Goal: Task Accomplishment & Management: Complete application form

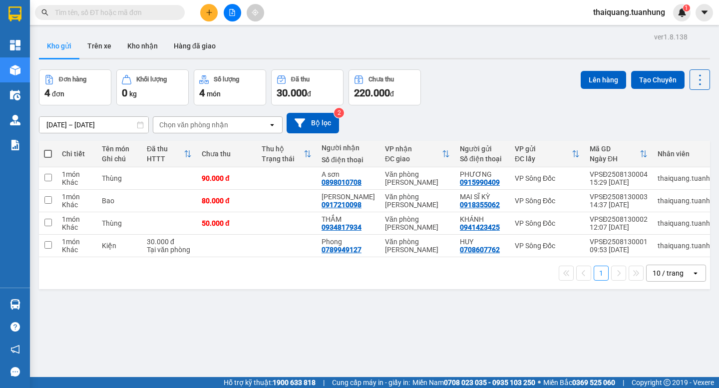
click at [208, 12] on icon "plus" at bounding box center [208, 12] width 5 height 0
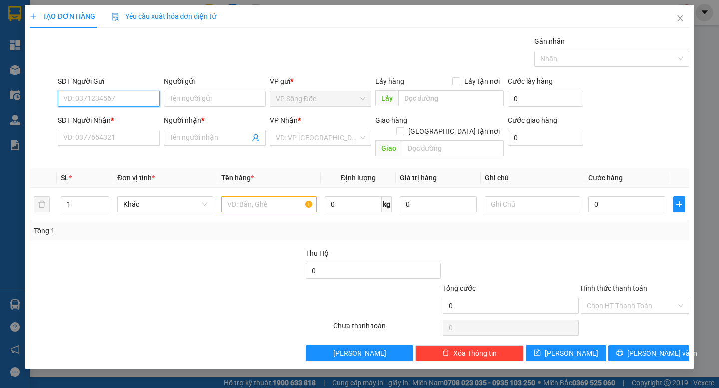
click at [134, 103] on input "SĐT Người Gửi" at bounding box center [109, 99] width 102 height 16
type input "0911606359"
click at [119, 119] on div "0911606359 - LỆ" at bounding box center [109, 118] width 90 height 11
type input "LỆ"
type input "0911606359"
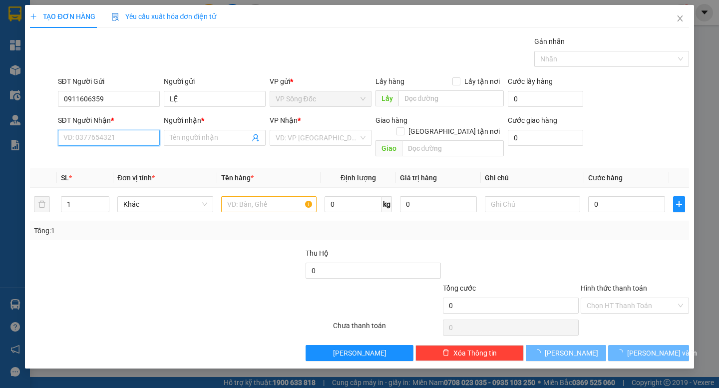
click at [128, 140] on input "SĐT Người Nhận *" at bounding box center [109, 138] width 102 height 16
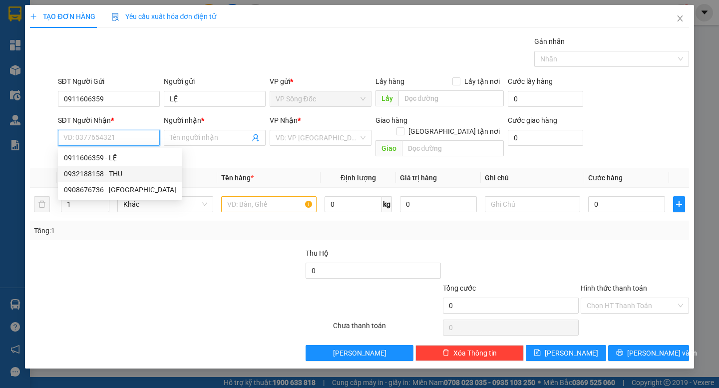
click at [116, 170] on div "0932188158 - THU" at bounding box center [120, 173] width 112 height 11
type input "0932188158"
type input "THU"
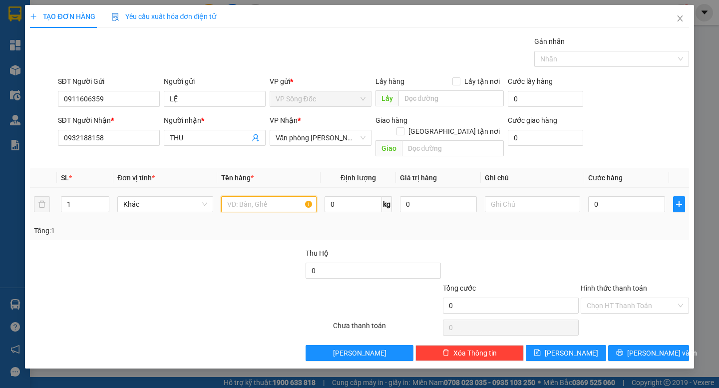
click at [242, 199] on input "text" at bounding box center [268, 204] width 95 height 16
type input "thùng"
click at [48, 199] on tr "1 Khác thùng 0 kg 0 0" at bounding box center [359, 204] width 659 height 33
type input "2"
click at [251, 283] on div at bounding box center [277, 300] width 110 height 35
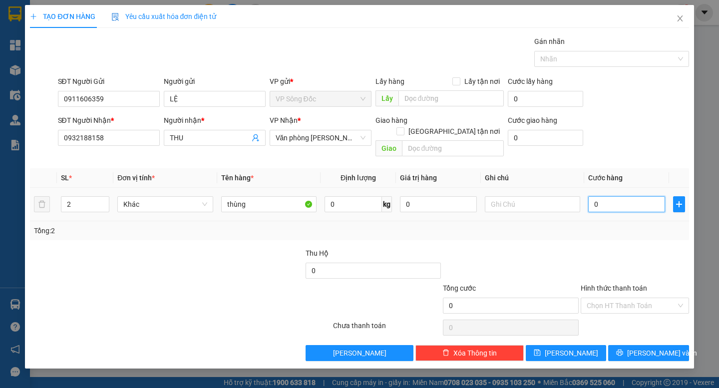
click at [611, 196] on input "0" at bounding box center [626, 204] width 77 height 16
type input "001"
type input "1"
type input "0.012"
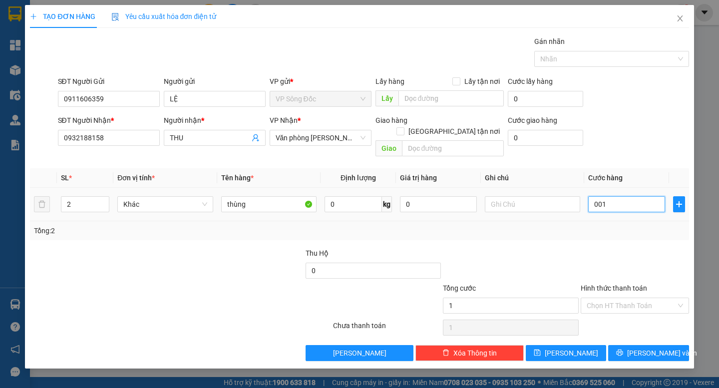
type input "12"
type input "00.120"
type input "120"
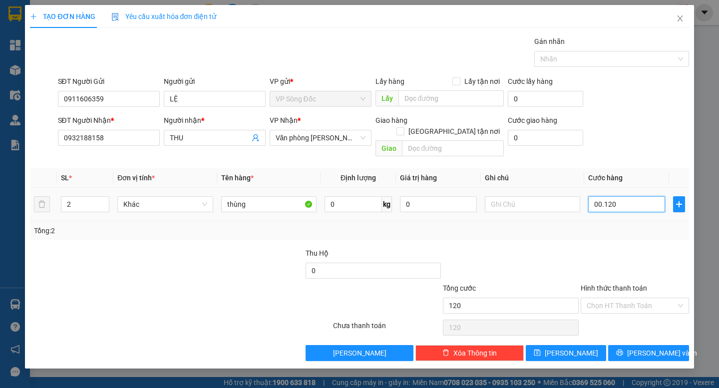
type input "00.120"
type input "120"
drag, startPoint x: 624, startPoint y: 196, endPoint x: 497, endPoint y: 233, distance: 132.7
click at [497, 233] on div "Transit Pickup Surcharge Ids Transit Deliver Surcharge Ids Transit Deliver Surc…" at bounding box center [359, 198] width 659 height 325
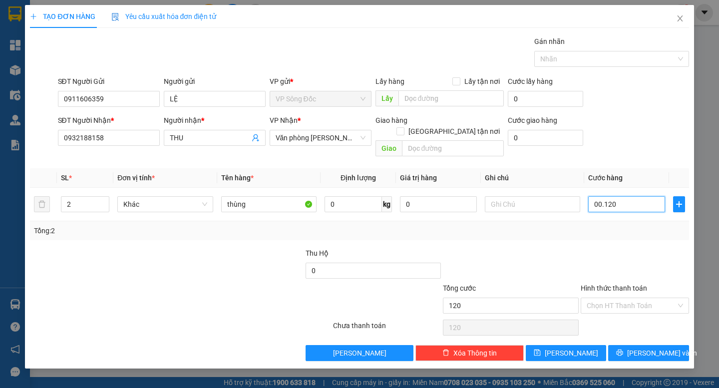
type input "1"
type input "12"
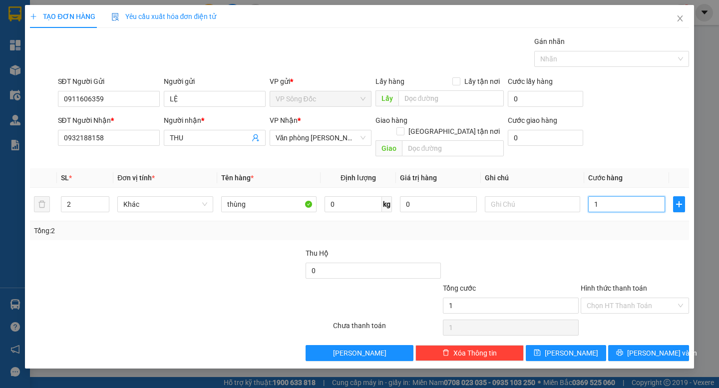
type input "12"
type input "120"
type input "120.000"
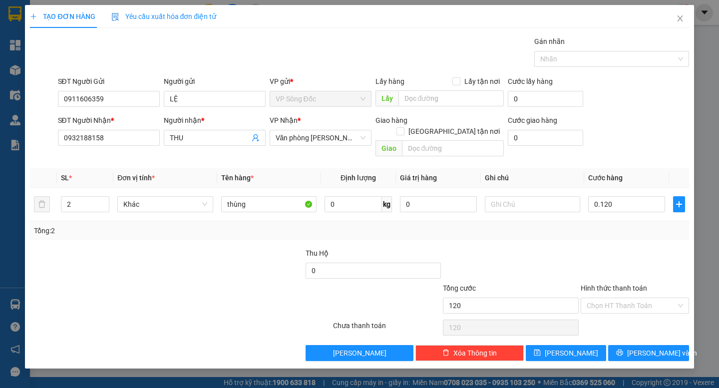
type input "120.000"
click at [519, 232] on div "Transit Pickup Surcharge Ids Transit Deliver Surcharge Ids Transit Deliver Surc…" at bounding box center [359, 198] width 659 height 325
click at [641, 347] on span "[PERSON_NAME] và In" at bounding box center [662, 352] width 70 height 11
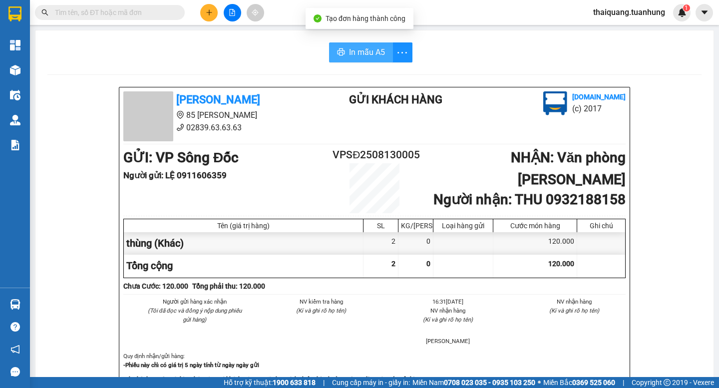
click at [362, 50] on span "In mẫu A5" at bounding box center [367, 52] width 36 height 12
click at [398, 57] on icon "more" at bounding box center [402, 52] width 12 height 12
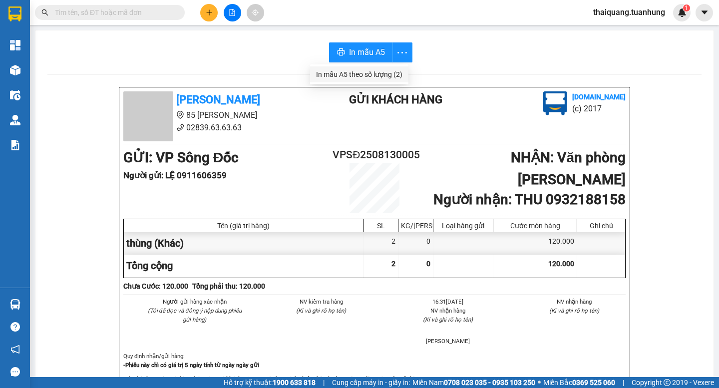
click at [392, 69] on div "In mẫu A5 theo số lượng (2)" at bounding box center [359, 74] width 86 height 11
click at [398, 60] on button "button" at bounding box center [402, 52] width 20 height 20
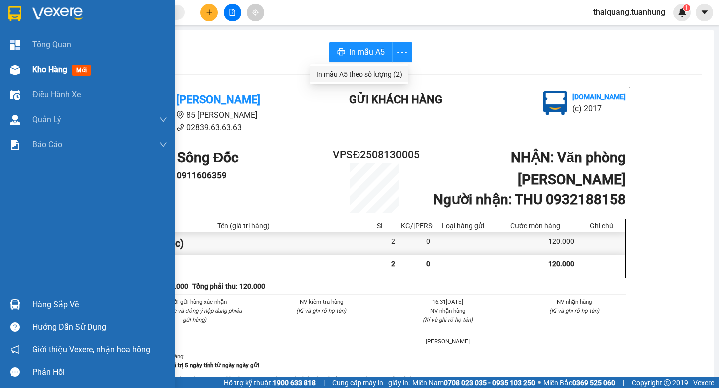
click at [38, 71] on span "Kho hàng" at bounding box center [49, 69] width 35 height 9
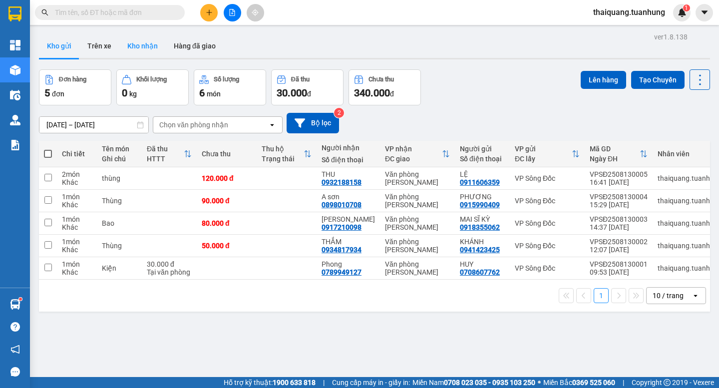
click at [139, 48] on button "Kho nhận" at bounding box center [142, 46] width 46 height 24
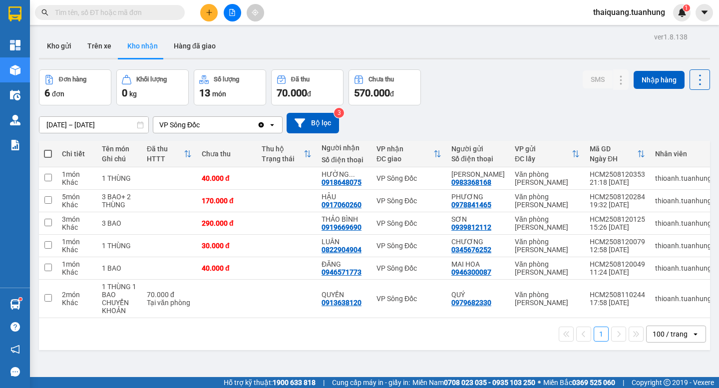
click at [212, 14] on icon "plus" at bounding box center [209, 12] width 7 height 7
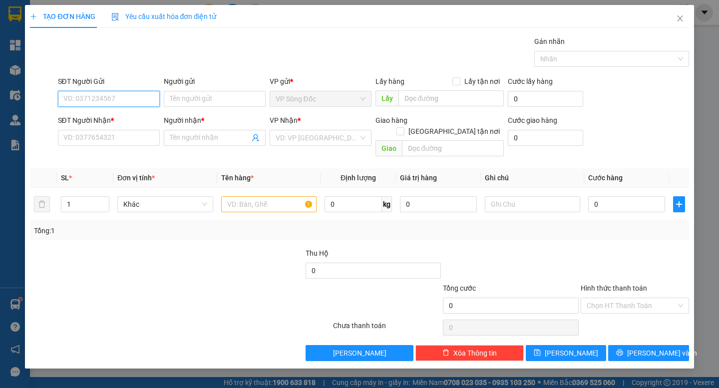
click at [120, 96] on input "SĐT Người Gửi" at bounding box center [109, 99] width 102 height 16
type input "0918312137"
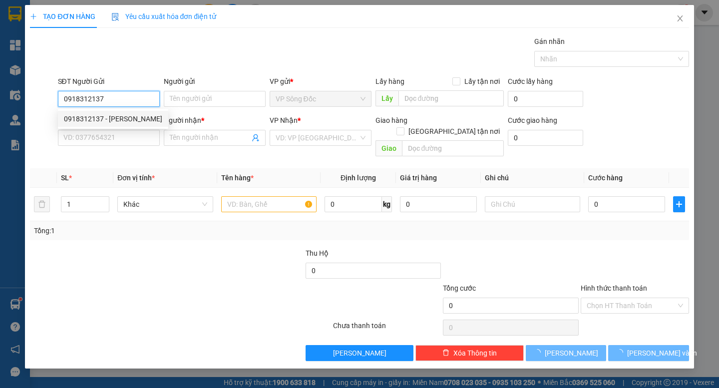
click at [127, 120] on div "0918312137 - [PERSON_NAME]" at bounding box center [113, 118] width 98 height 11
type input "THẾ HẢI"
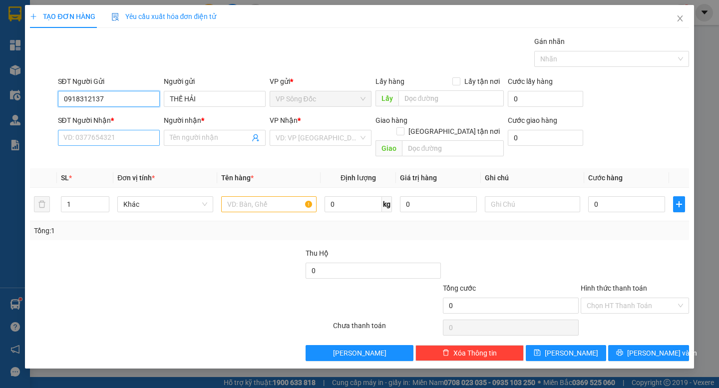
type input "0918312137"
click at [129, 143] on input "SĐT Người Nhận *" at bounding box center [109, 138] width 102 height 16
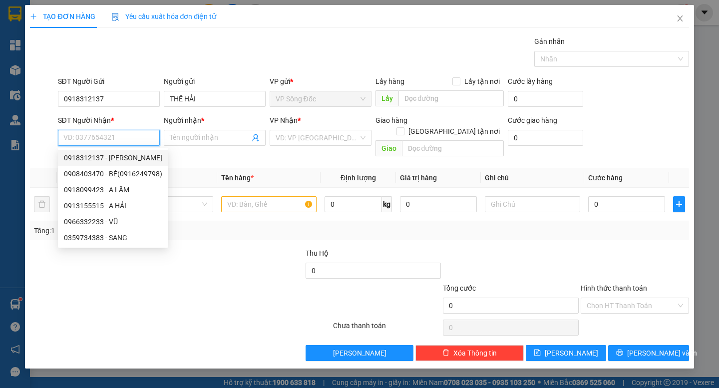
click at [120, 138] on input "SĐT Người Nhận *" at bounding box center [109, 138] width 102 height 16
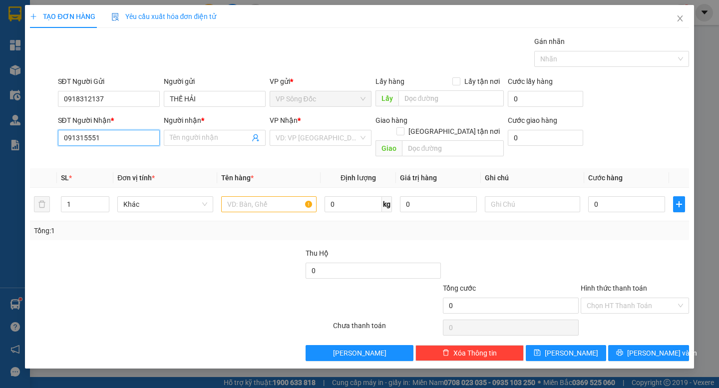
type input "0913155515"
click at [127, 156] on div "0913155515 - A HẢI" at bounding box center [109, 157] width 90 height 11
type input "A HẢI"
type input "0913155515"
click at [287, 196] on input "text" at bounding box center [268, 204] width 95 height 16
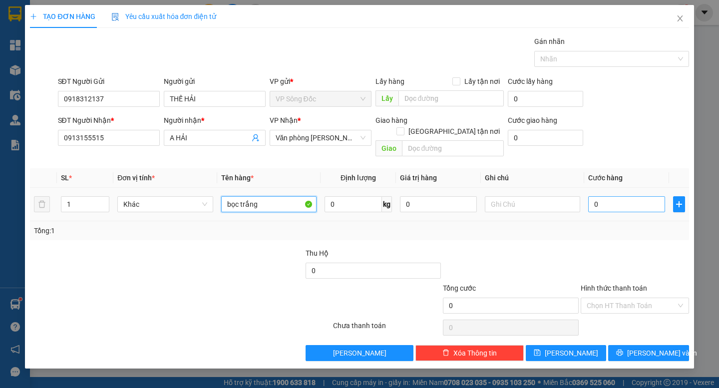
type input "bọc trắng"
click at [607, 196] on input "0" at bounding box center [626, 204] width 77 height 16
type input "003"
type input "3"
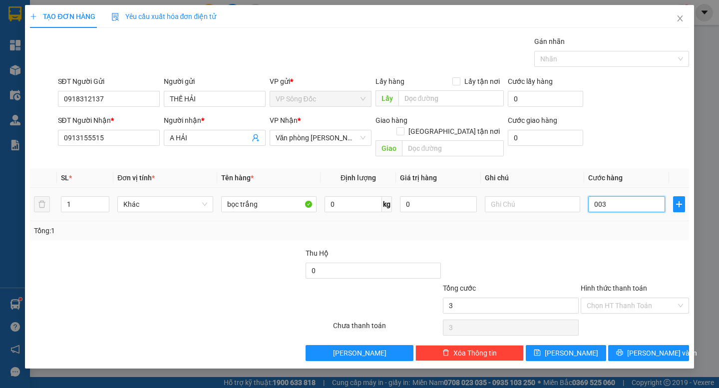
type input "0.030"
type input "30"
type input "0.030"
type input "30"
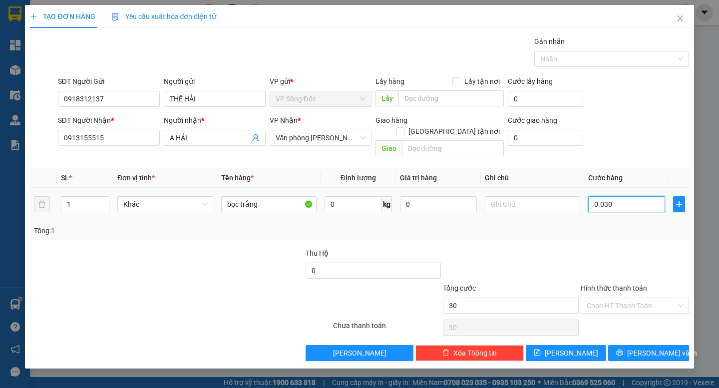
type input "30"
drag, startPoint x: 616, startPoint y: 191, endPoint x: 534, endPoint y: 208, distance: 83.1
click at [537, 208] on tr "1 Khác bọc trắng 0 kg 0 0.030" at bounding box center [359, 204] width 659 height 33
type input "3"
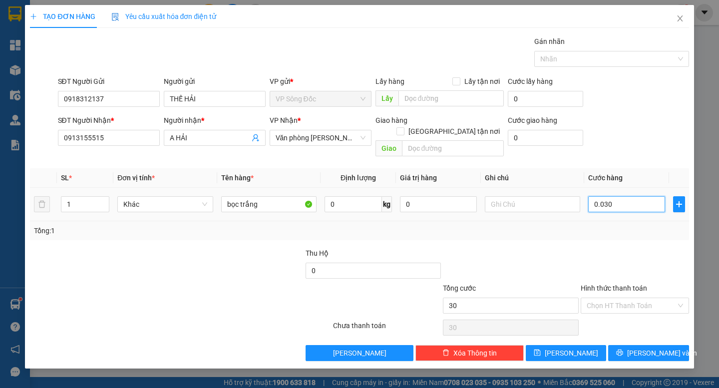
type input "3"
type input "30"
type input "30.000"
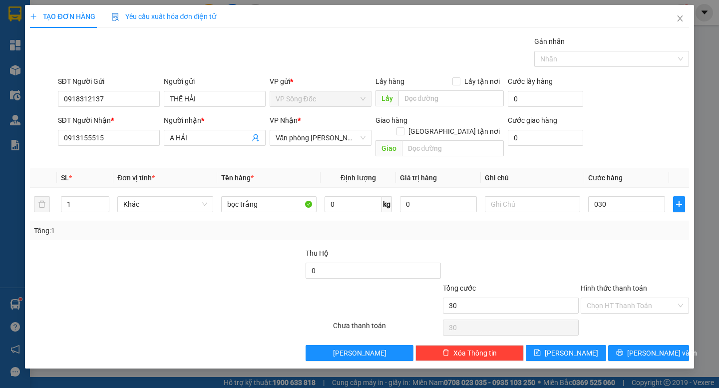
type input "30.000"
click at [557, 225] on div "Tổng: 1" at bounding box center [359, 230] width 651 height 11
click at [625, 298] on input "Hình thức thanh toán" at bounding box center [631, 305] width 89 height 15
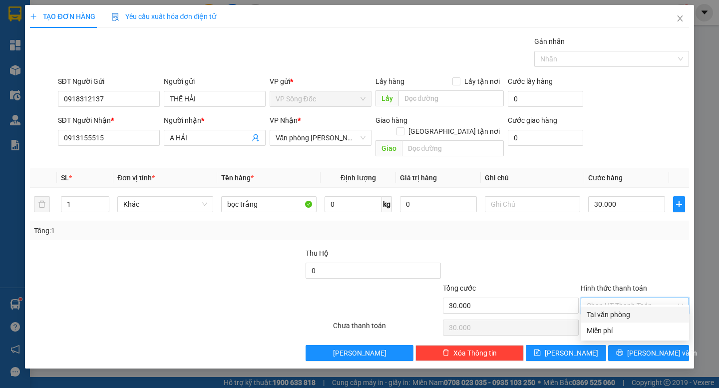
click at [624, 315] on div "Tại văn phòng" at bounding box center [635, 314] width 96 height 11
type input "0"
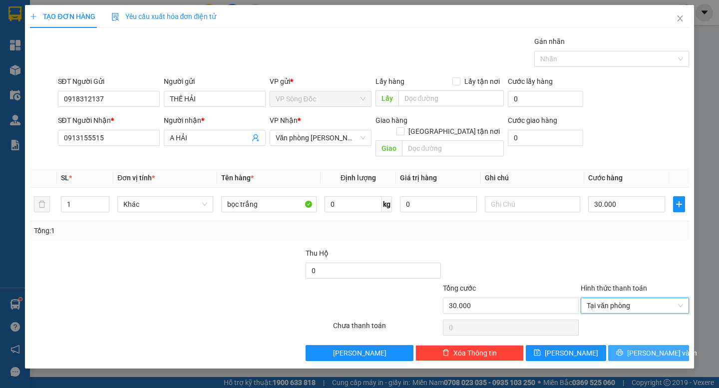
click at [639, 345] on button "[PERSON_NAME] và In" at bounding box center [648, 353] width 80 height 16
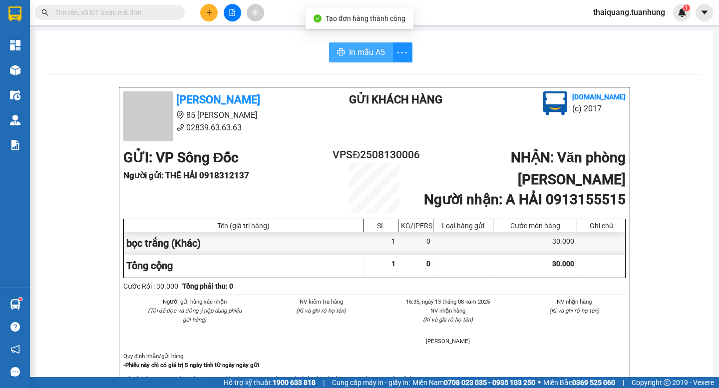
click at [360, 57] on span "In mẫu A5" at bounding box center [367, 52] width 36 height 12
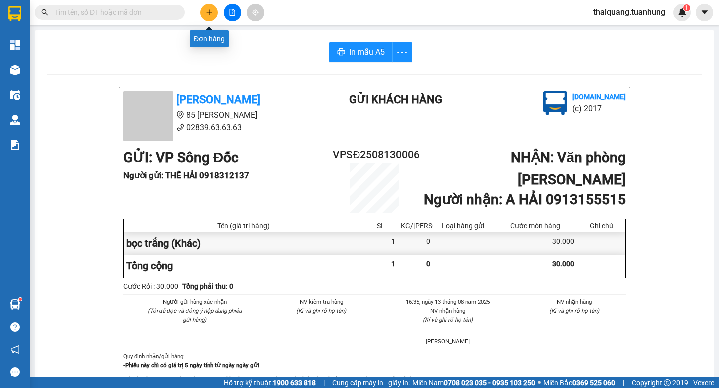
click at [210, 13] on icon "plus" at bounding box center [209, 12] width 7 height 7
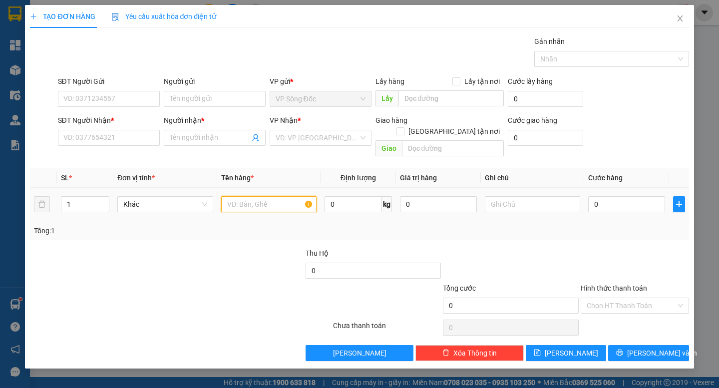
click at [252, 196] on input "text" at bounding box center [268, 204] width 95 height 16
click at [109, 86] on div "SĐT Người Gửi" at bounding box center [109, 81] width 102 height 11
click at [109, 91] on input "SĐT Người Gửi" at bounding box center [109, 99] width 102 height 16
click at [108, 96] on input "SĐT Người Gửi" at bounding box center [109, 99] width 102 height 16
type input "0917299044"
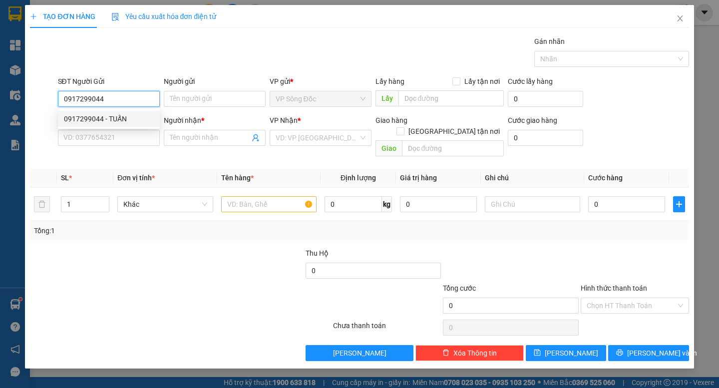
click at [125, 121] on div "0917299044 - TUẤN" at bounding box center [109, 118] width 90 height 11
type input "TUẤN"
type input "0917299044"
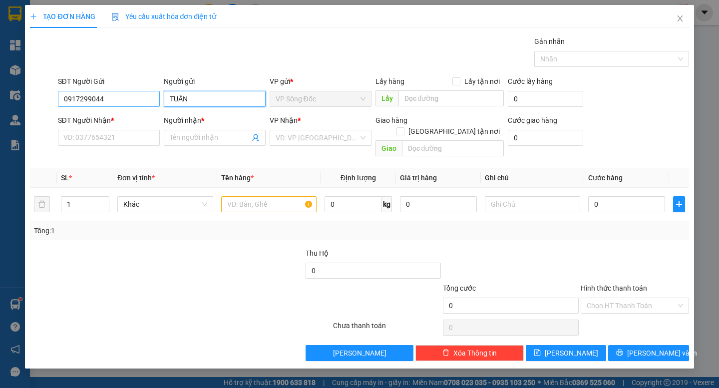
drag, startPoint x: 205, startPoint y: 99, endPoint x: 152, endPoint y: 100, distance: 52.9
click at [152, 100] on div "SĐT Người Gửi 0917299044 Người gửi [PERSON_NAME] VP gửi * VP Sông Đốc Lấy hàng …" at bounding box center [373, 93] width 635 height 35
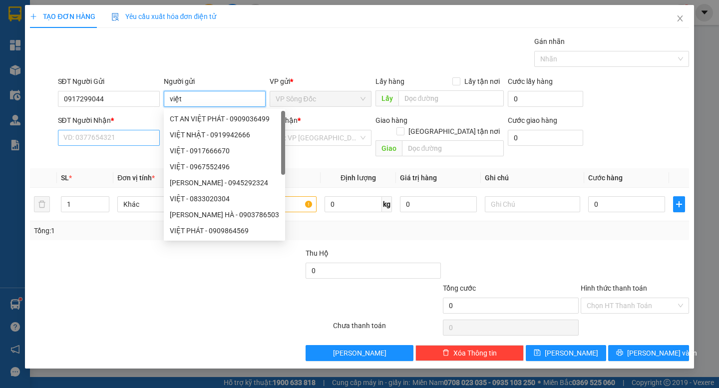
type input "việt"
click at [134, 132] on input "SĐT Người Nhận *" at bounding box center [109, 138] width 102 height 16
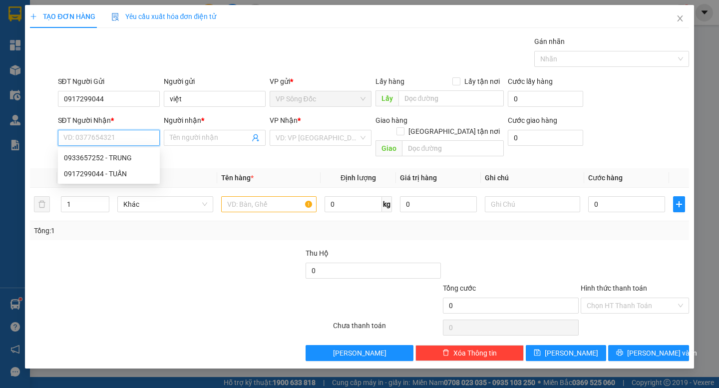
click at [120, 139] on input "SĐT Người Nhận *" at bounding box center [109, 138] width 102 height 16
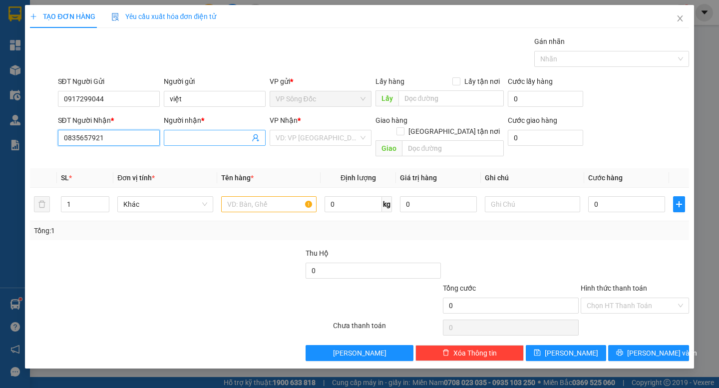
type input "0835657921"
click at [198, 138] on input "Người nhận *" at bounding box center [210, 137] width 80 height 11
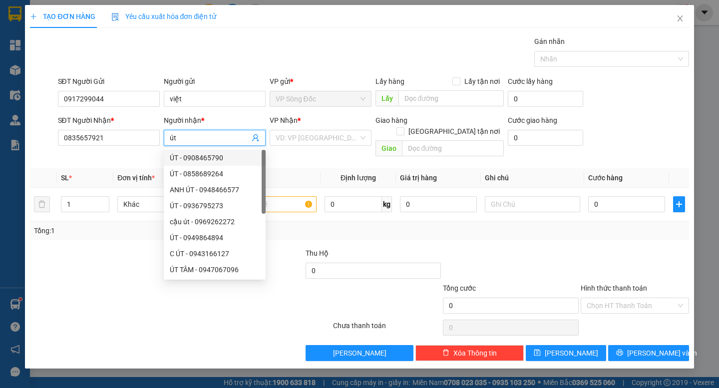
type input "út"
drag, startPoint x: 102, startPoint y: 260, endPoint x: 134, endPoint y: 238, distance: 38.4
click at [102, 259] on div at bounding box center [98, 265] width 138 height 35
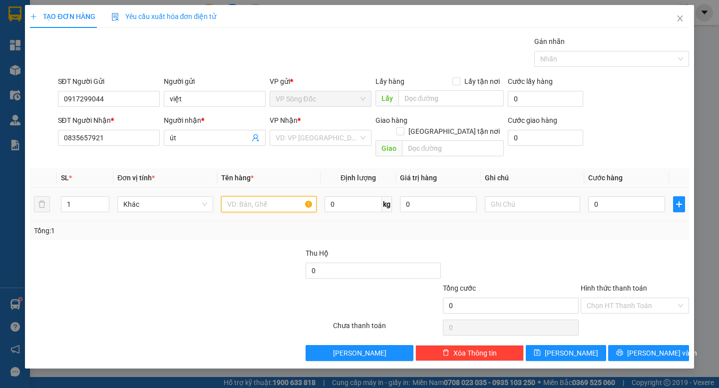
click at [258, 196] on input "text" at bounding box center [268, 204] width 95 height 16
type input "thùng"
click at [331, 139] on input "search" at bounding box center [317, 137] width 83 height 15
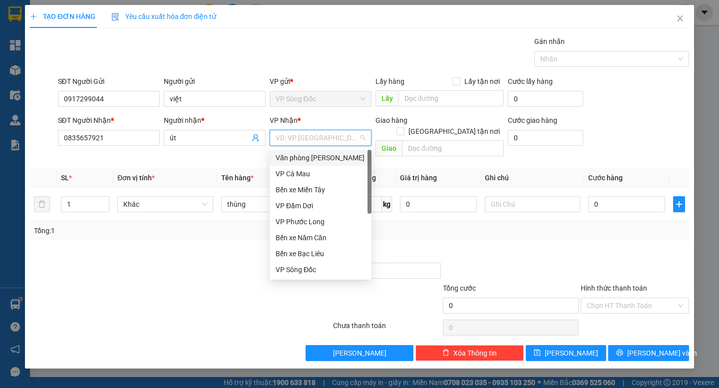
click at [329, 158] on div "Văn phòng [PERSON_NAME]" at bounding box center [321, 157] width 90 height 11
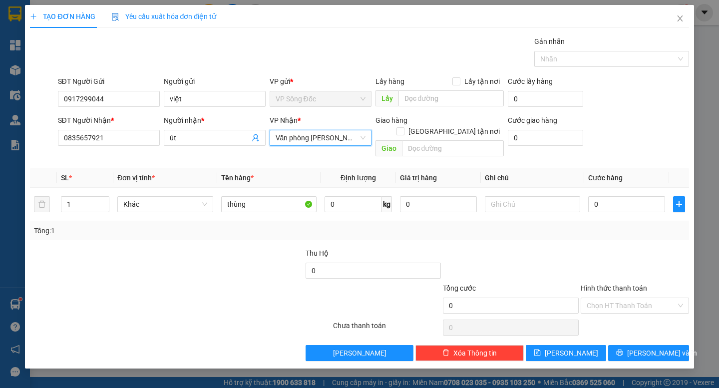
click at [193, 254] on div at bounding box center [236, 265] width 138 height 35
click at [634, 204] on td "0" at bounding box center [626, 204] width 85 height 33
click at [634, 202] on div "0" at bounding box center [626, 204] width 77 height 20
click at [631, 198] on input "0" at bounding box center [626, 204] width 77 height 16
type input "005"
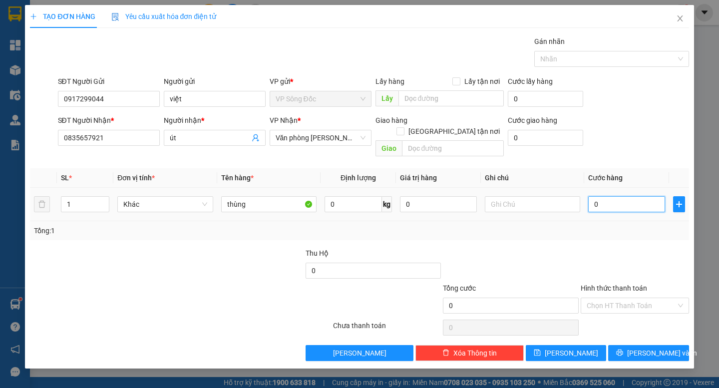
type input "5"
type input "0.050"
type input "50"
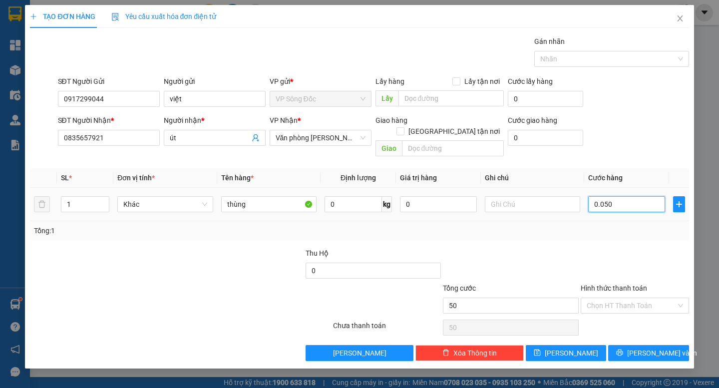
type input "0.050"
type input "50"
drag, startPoint x: 643, startPoint y: 195, endPoint x: 526, endPoint y: 204, distance: 116.6
click at [528, 203] on tr "1 Khác thùng 0 kg 0 0.050" at bounding box center [359, 204] width 659 height 33
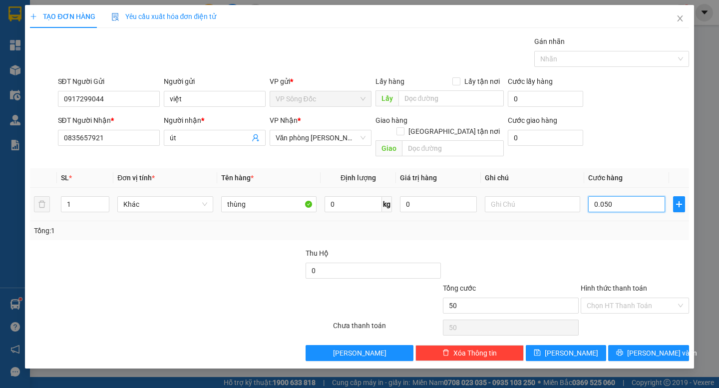
type input "5"
type input "50"
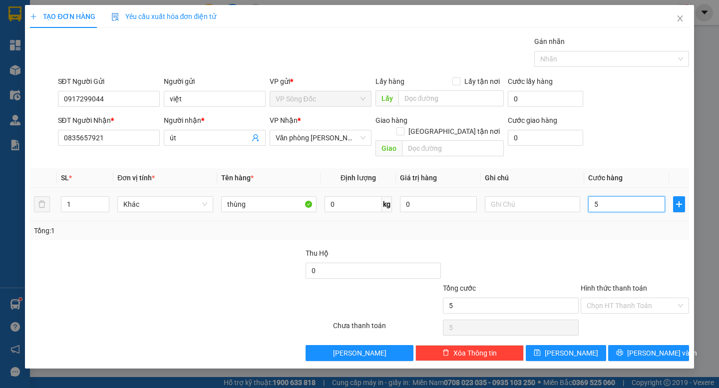
type input "50"
type input "50.000"
click at [580, 234] on div "Transit Pickup Surcharge Ids Transit Deliver Surcharge Ids Transit Deliver Surc…" at bounding box center [359, 198] width 659 height 325
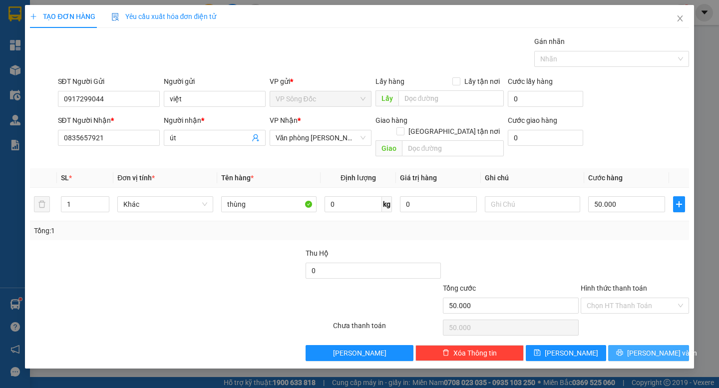
click at [647, 347] on span "[PERSON_NAME] và In" at bounding box center [662, 352] width 70 height 11
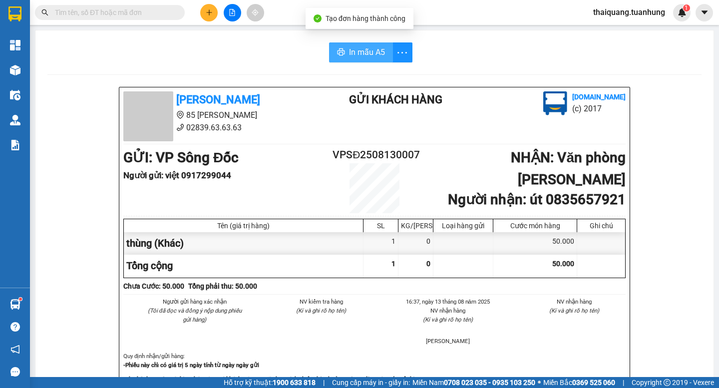
click at [372, 44] on button "In mẫu A5" at bounding box center [361, 52] width 64 height 20
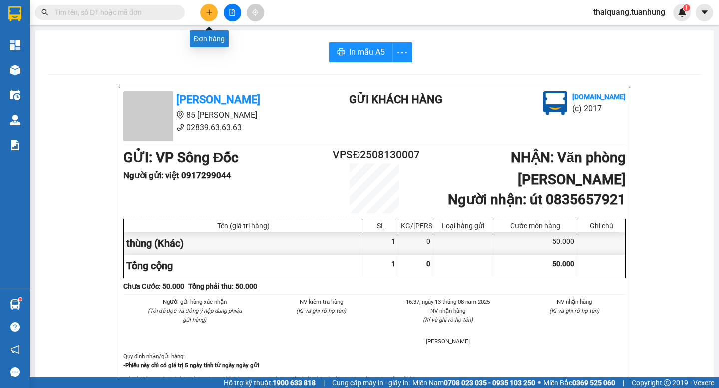
click at [208, 11] on icon "plus" at bounding box center [209, 12] width 7 height 7
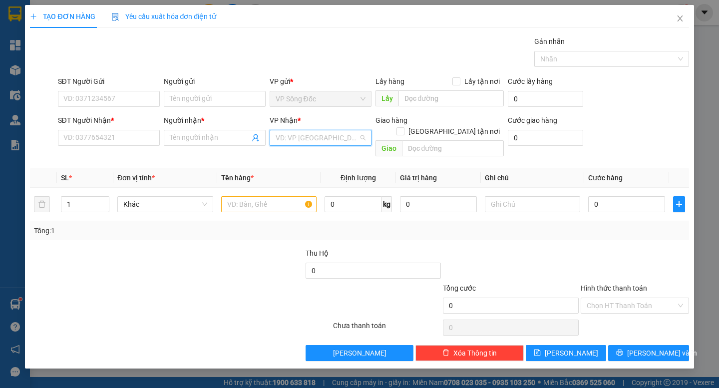
click at [300, 142] on input "search" at bounding box center [317, 137] width 83 height 15
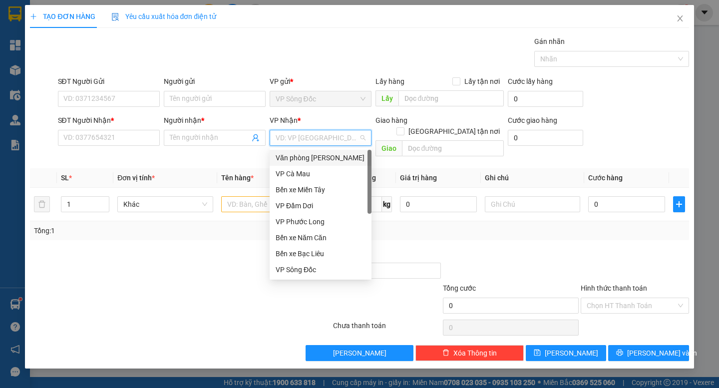
click at [312, 162] on div "Văn phòng [PERSON_NAME]" at bounding box center [321, 157] width 90 height 11
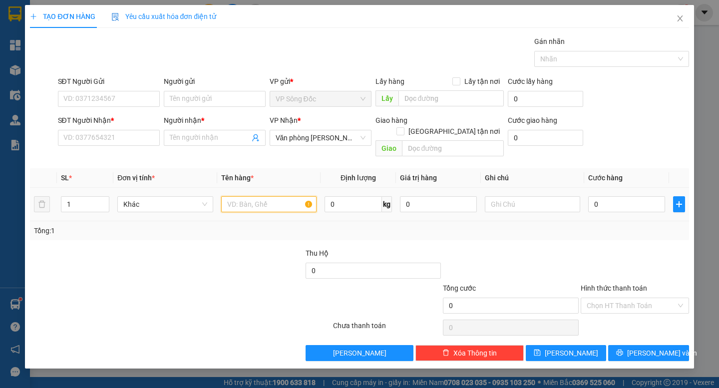
click at [265, 196] on input "text" at bounding box center [268, 204] width 95 height 16
type input "thùng"
click at [102, 91] on input "SĐT Người Gửi" at bounding box center [109, 99] width 102 height 16
click at [105, 96] on input "SĐT Người Gửi" at bounding box center [109, 99] width 102 height 16
click at [105, 140] on input "SĐT Người Nhận *" at bounding box center [109, 138] width 102 height 16
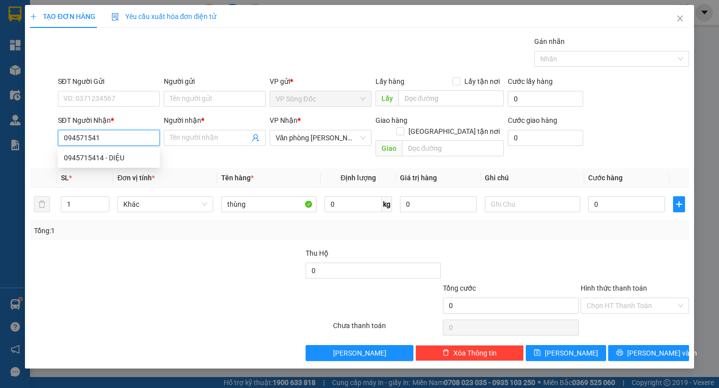
type input "0945715414"
click at [116, 157] on div "0945715414 - DIỆU" at bounding box center [109, 157] width 90 height 11
type input "DIỆU"
type input "0945715414"
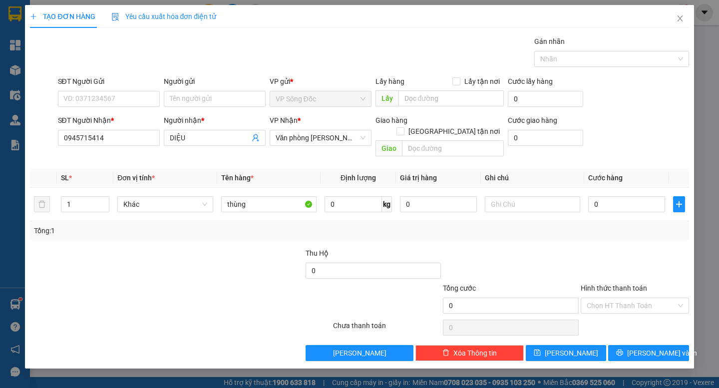
click at [113, 90] on div "SĐT Người Gửi" at bounding box center [109, 83] width 102 height 15
click at [116, 101] on input "SĐT Người Gửi" at bounding box center [109, 99] width 102 height 16
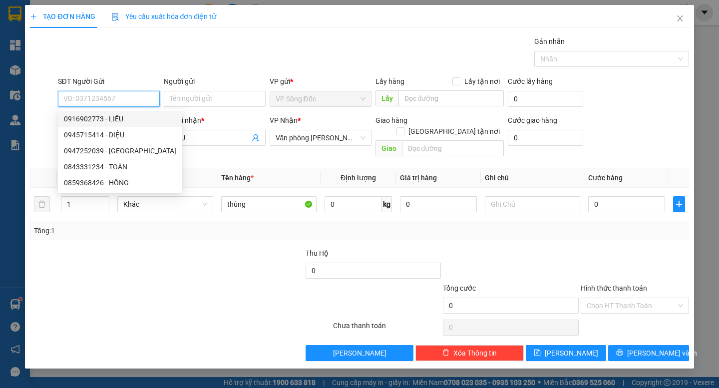
click at [118, 118] on div "0916902773 - LIỄU" at bounding box center [120, 118] width 112 height 11
type input "0916902773"
type input "LIỄU"
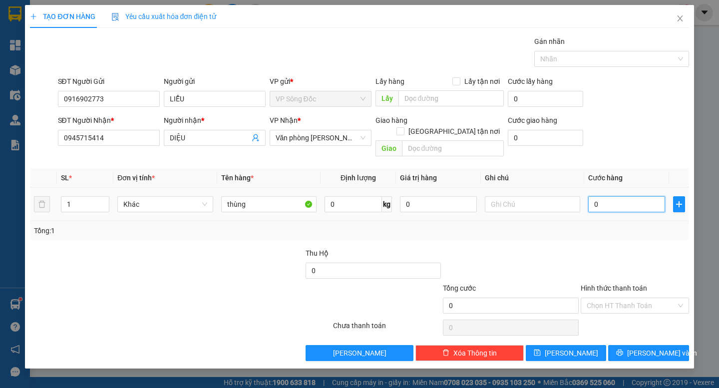
click at [613, 199] on input "0" at bounding box center [626, 204] width 77 height 16
type input "004"
type input "4"
type input "0.040"
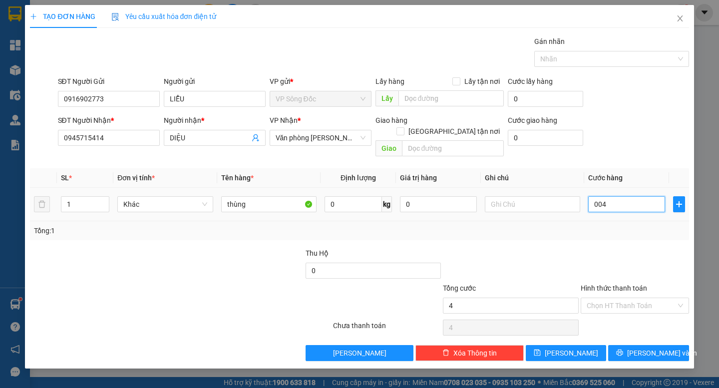
type input "40"
type input "0.040"
type input "40"
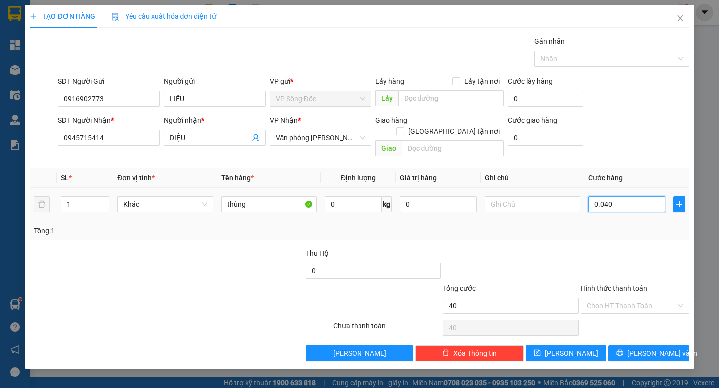
drag, startPoint x: 614, startPoint y: 194, endPoint x: 547, endPoint y: 209, distance: 69.2
click at [547, 209] on tr "1 Khác thùng 0 kg 0 0.040" at bounding box center [359, 204] width 659 height 33
type input "1"
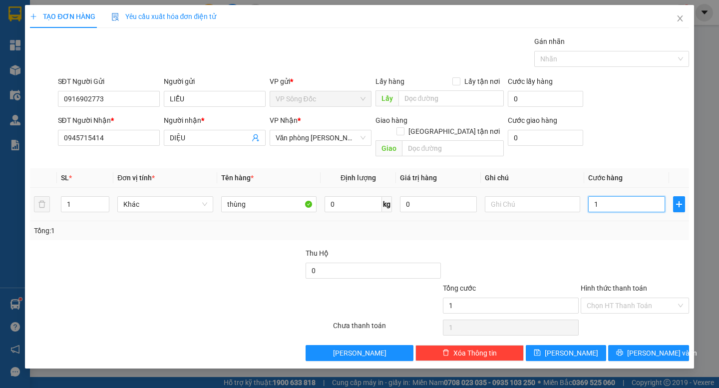
type input "0"
type input "004"
type input "4"
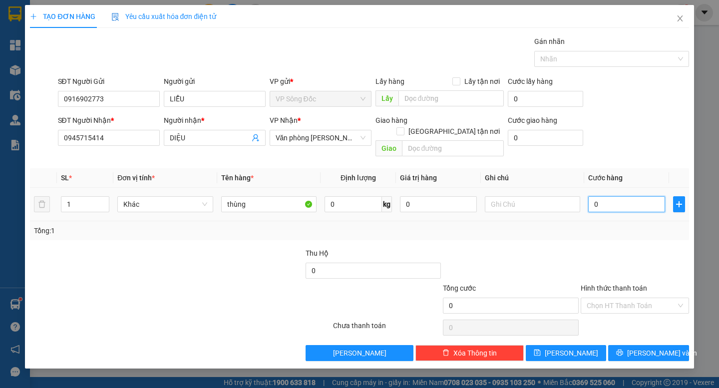
type input "4"
type input "0.040"
type input "40"
type input "40.000"
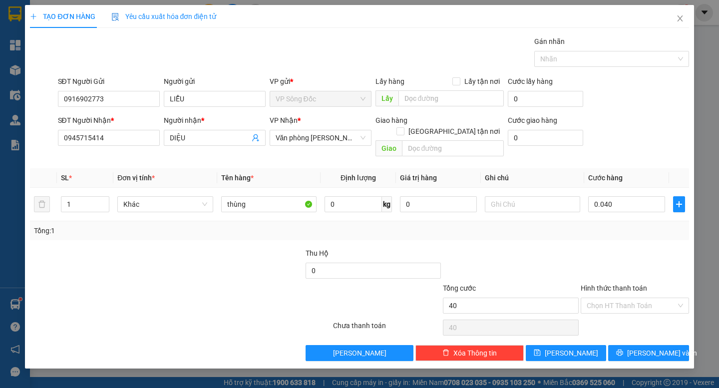
type input "40.000"
click at [649, 229] on div "Transit Pickup Surcharge Ids Transit Deliver Surcharge Ids Transit Deliver Surc…" at bounding box center [359, 198] width 659 height 325
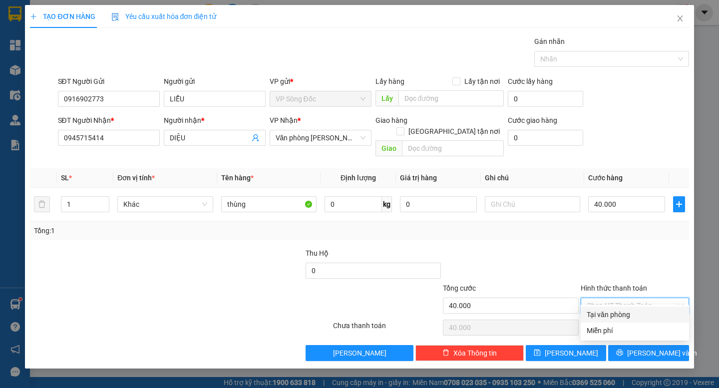
click at [636, 298] on input "Hình thức thanh toán" at bounding box center [631, 305] width 89 height 15
click at [635, 318] on div "Tại văn phòng" at bounding box center [635, 314] width 96 height 11
type input "0"
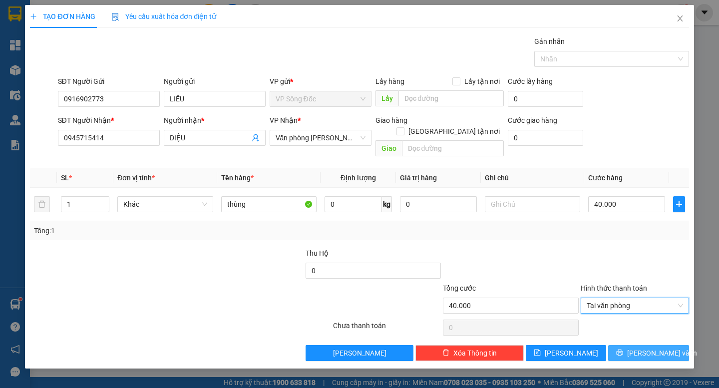
click at [636, 345] on button "[PERSON_NAME] và In" at bounding box center [648, 353] width 80 height 16
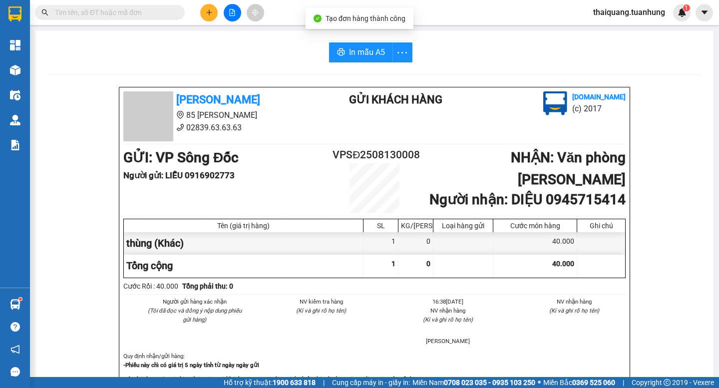
click at [367, 55] on span "In mẫu A5" at bounding box center [367, 52] width 36 height 12
click at [208, 11] on icon "plus" at bounding box center [209, 12] width 7 height 7
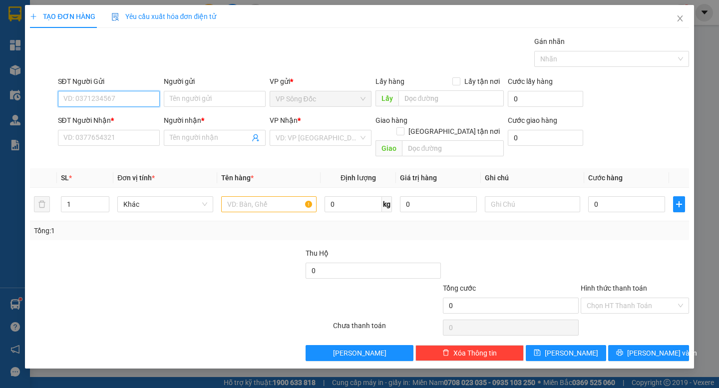
click at [130, 95] on input "SĐT Người Gửi" at bounding box center [109, 99] width 102 height 16
type input "0919666690"
click at [135, 120] on div "0919666690 - ANH NGHĨA" at bounding box center [109, 118] width 90 height 11
type input "ANH NGHĨA"
type input "0919666690"
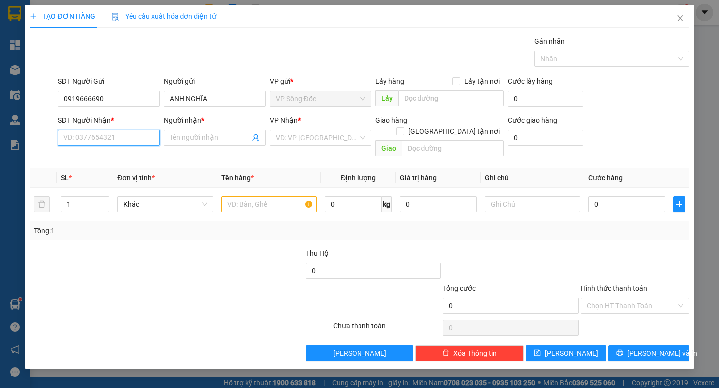
click at [115, 144] on input "SĐT Người Nhận *" at bounding box center [109, 138] width 102 height 16
type input "0917531542"
click at [130, 158] on div "0917531542 - TRANG" at bounding box center [109, 157] width 90 height 11
type input "TRANG"
type input "0917531542"
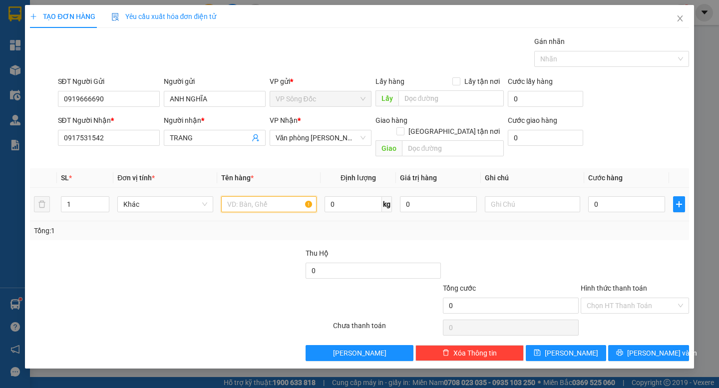
click at [269, 196] on input "text" at bounding box center [268, 204] width 95 height 16
type input "thùng"
click at [604, 198] on input "0" at bounding box center [626, 204] width 77 height 16
type input "003"
type input "3"
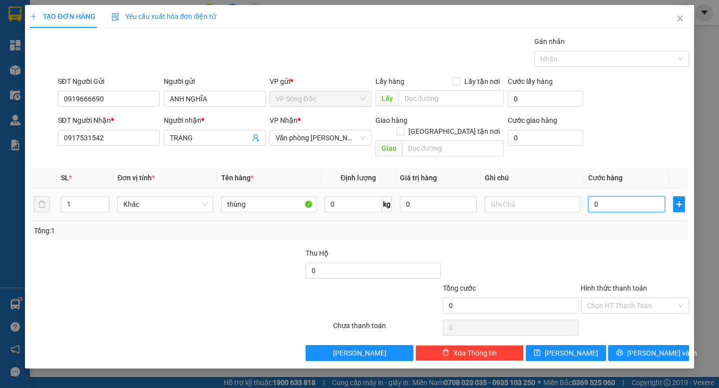
type input "3"
type input "0.030"
type input "30"
type input "30.000"
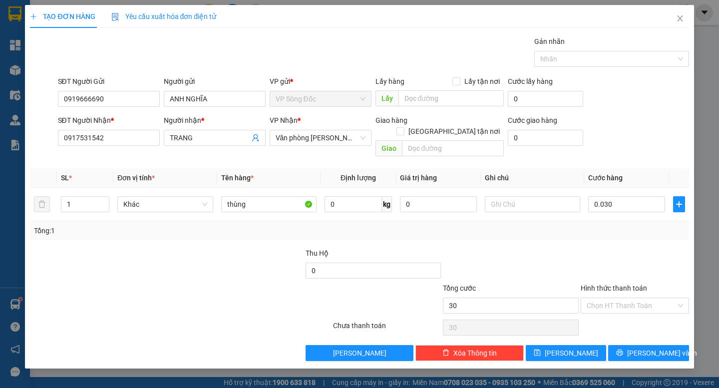
type input "30.000"
click at [574, 248] on div at bounding box center [511, 265] width 138 height 35
click at [643, 347] on span "[PERSON_NAME] và In" at bounding box center [662, 352] width 70 height 11
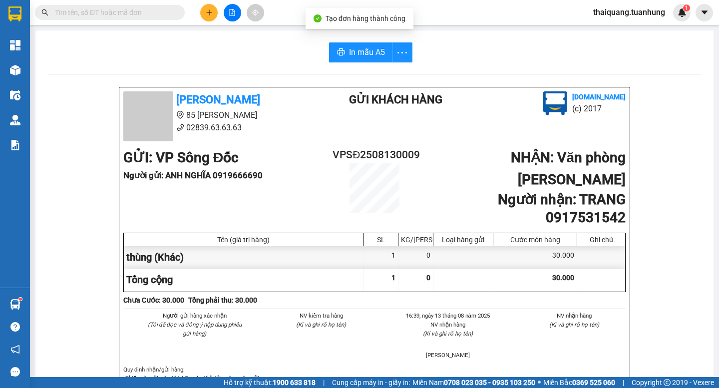
scroll to position [439, 0]
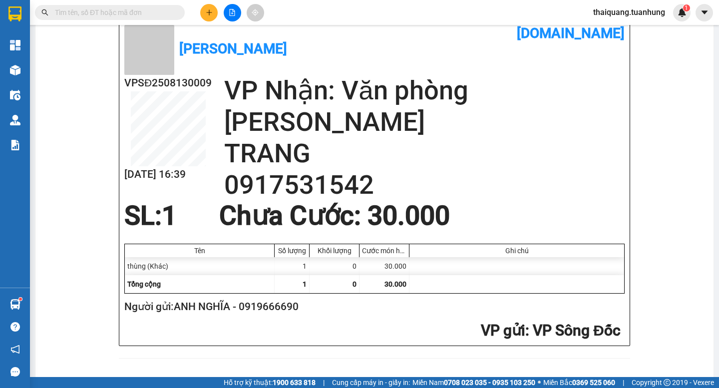
click at [145, 10] on input "text" at bounding box center [114, 12] width 118 height 11
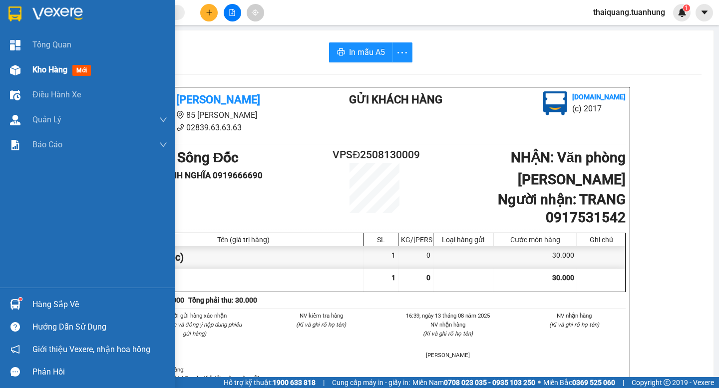
click at [37, 67] on span "Kho hàng" at bounding box center [49, 69] width 35 height 9
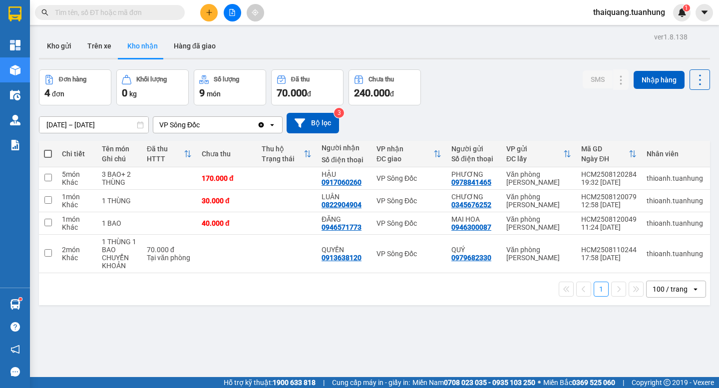
drag, startPoint x: 517, startPoint y: 66, endPoint x: 513, endPoint y: 62, distance: 5.7
click at [518, 66] on div "ver 1.8.138 Kho gửi Trên xe Kho nhận Hàng đã giao Đơn hàng 4 đơn Khối lượng 0 k…" at bounding box center [374, 224] width 679 height 388
click at [67, 47] on button "Kho gửi" at bounding box center [59, 46] width 40 height 24
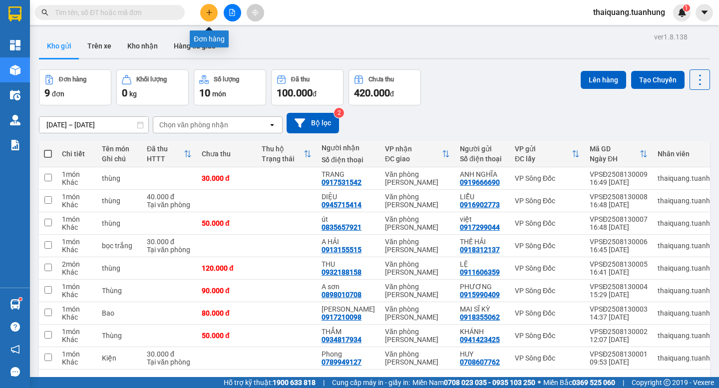
click at [210, 16] on button at bounding box center [208, 12] width 17 height 17
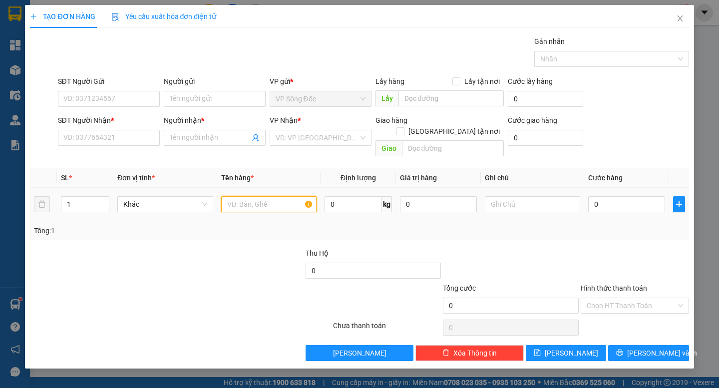
click at [249, 196] on input "text" at bounding box center [268, 204] width 95 height 16
type input "1 thùng"
click at [120, 142] on input "SĐT Người Nhận *" at bounding box center [109, 138] width 102 height 16
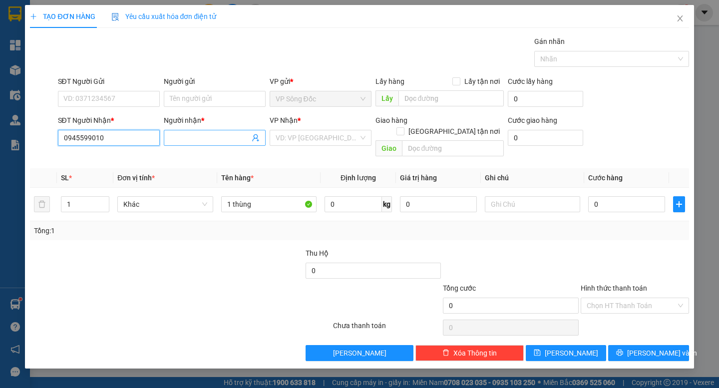
type input "0945599010"
click at [206, 142] on input "Người nhận *" at bounding box center [210, 137] width 80 height 11
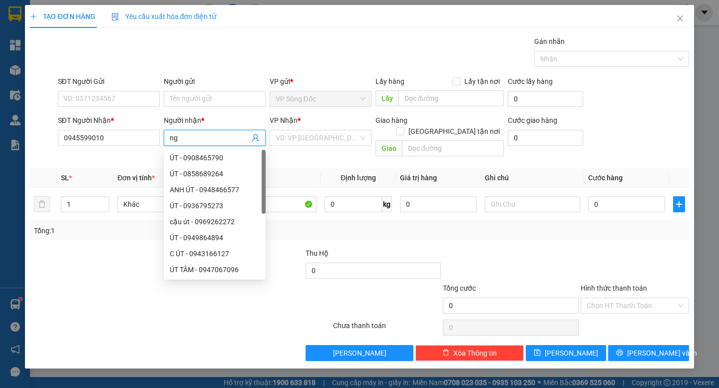
type input "n"
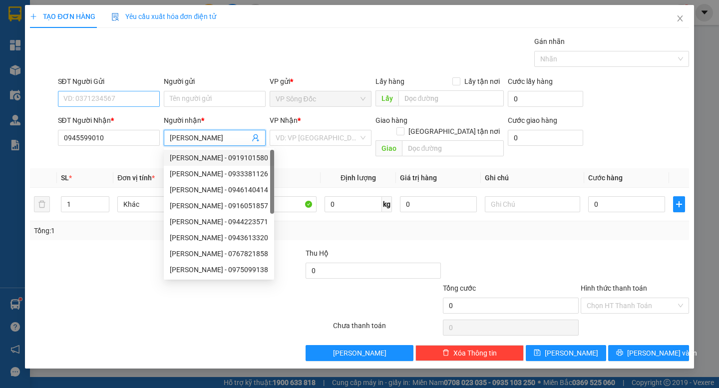
type input "[PERSON_NAME]"
click at [136, 102] on input "SĐT Người Gửi" at bounding box center [109, 99] width 102 height 16
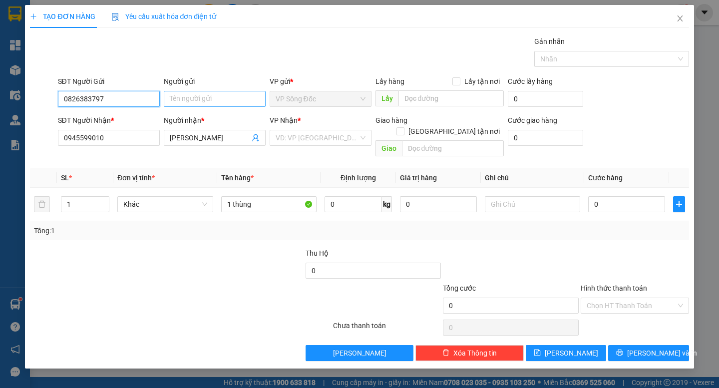
type input "0826383797"
click at [194, 97] on input "Người gửi" at bounding box center [215, 99] width 102 height 16
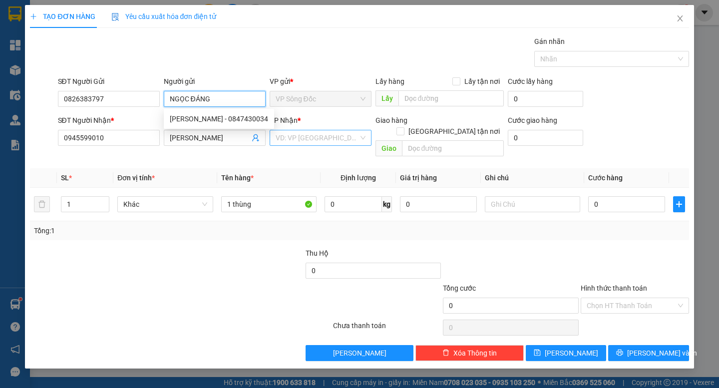
type input "NGỌC ĐÁNG"
click at [330, 142] on input "search" at bounding box center [317, 137] width 83 height 15
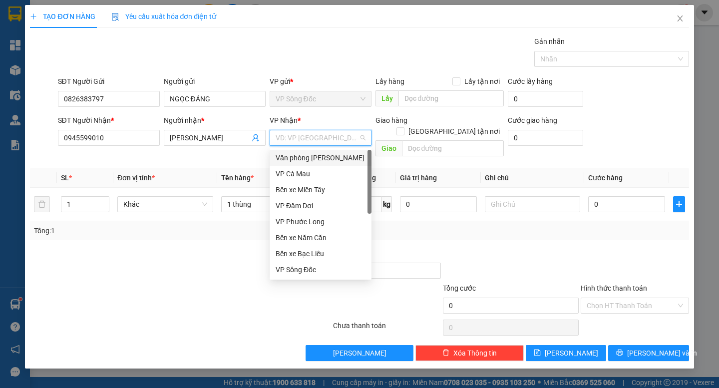
click at [329, 159] on div "Văn phòng [PERSON_NAME]" at bounding box center [321, 157] width 90 height 11
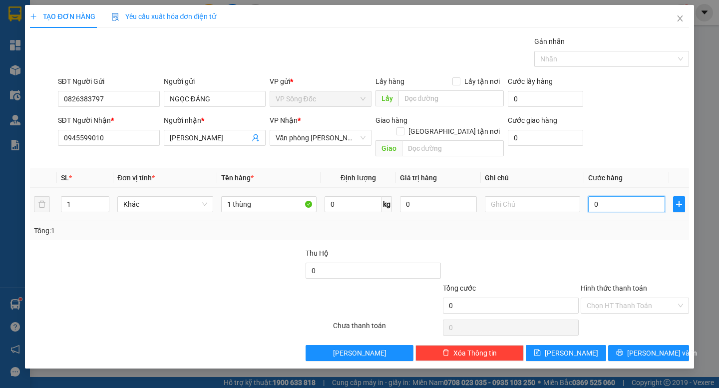
click at [617, 197] on input "0" at bounding box center [626, 204] width 77 height 16
type input "3"
type input "30"
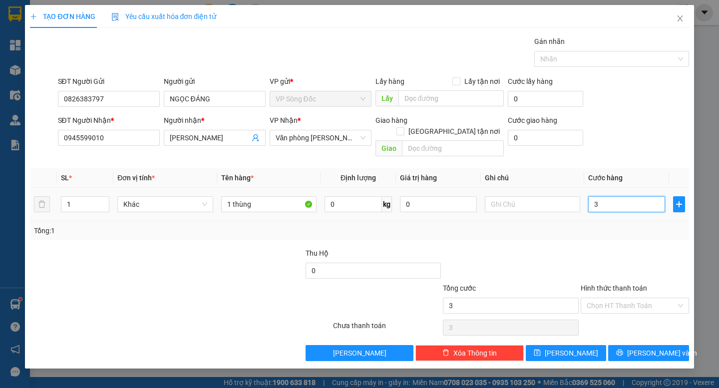
type input "30"
type input "300"
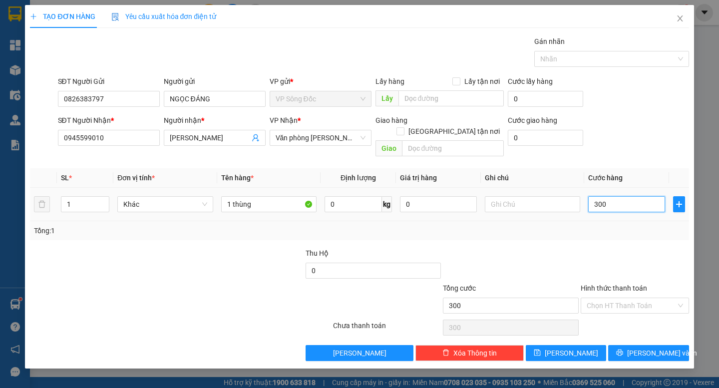
type input "3.000"
type input "30.000"
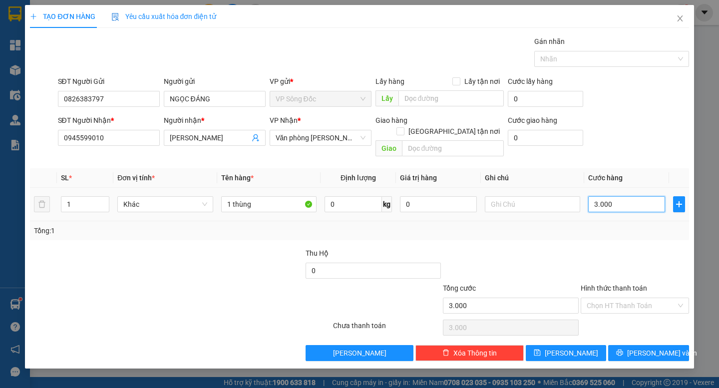
type input "30.000"
drag, startPoint x: 629, startPoint y: 294, endPoint x: 631, endPoint y: 318, distance: 24.5
click at [630, 298] on input "Hình thức thanh toán" at bounding box center [631, 305] width 89 height 15
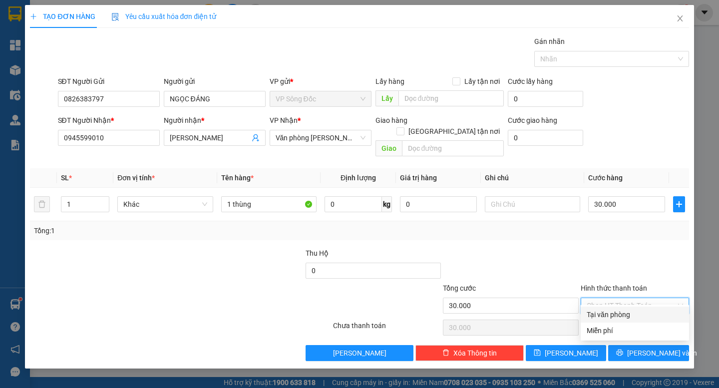
click at [631, 318] on div "Tại văn phòng" at bounding box center [635, 314] width 96 height 11
type input "0"
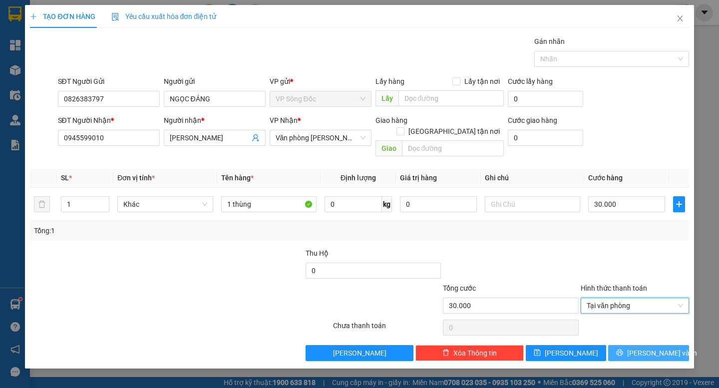
click at [651, 347] on span "[PERSON_NAME] và In" at bounding box center [662, 352] width 70 height 11
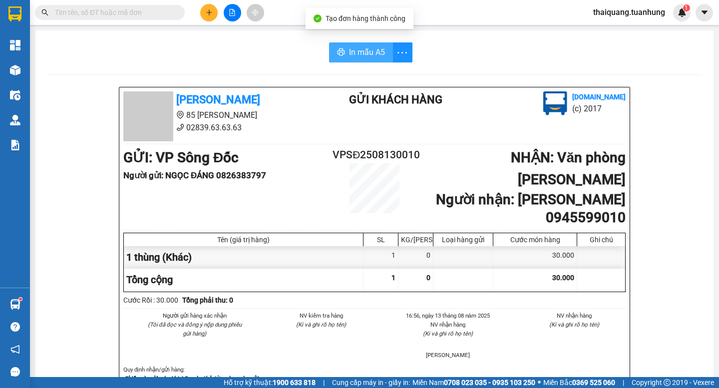
drag, startPoint x: 360, startPoint y: 52, endPoint x: 361, endPoint y: 39, distance: 13.5
click at [361, 52] on span "In mẫu A5" at bounding box center [367, 52] width 36 height 12
click at [209, 5] on button at bounding box center [208, 12] width 17 height 17
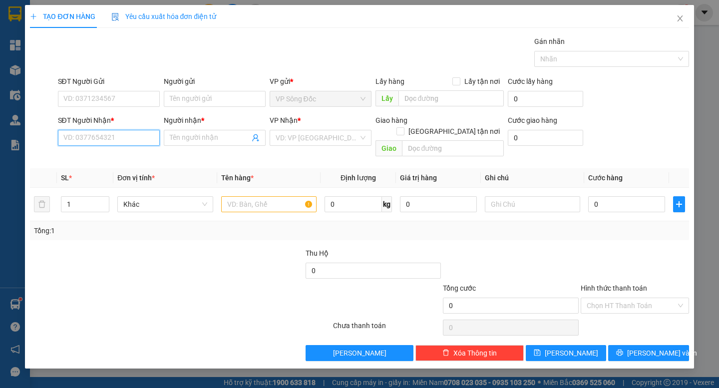
click at [103, 138] on input "SĐT Người Nhận *" at bounding box center [109, 138] width 102 height 16
click at [118, 100] on input "SĐT Người Gửi" at bounding box center [109, 99] width 102 height 16
type input "0947274147"
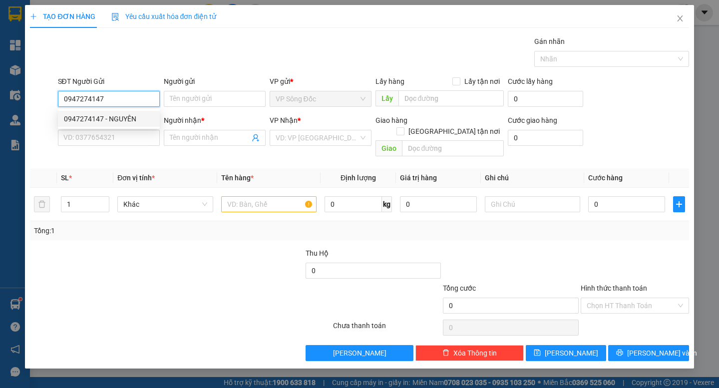
click at [121, 120] on div "0947274147 - NGUYÊN" at bounding box center [109, 118] width 90 height 11
type input "NGUYÊN"
type input "0947274147"
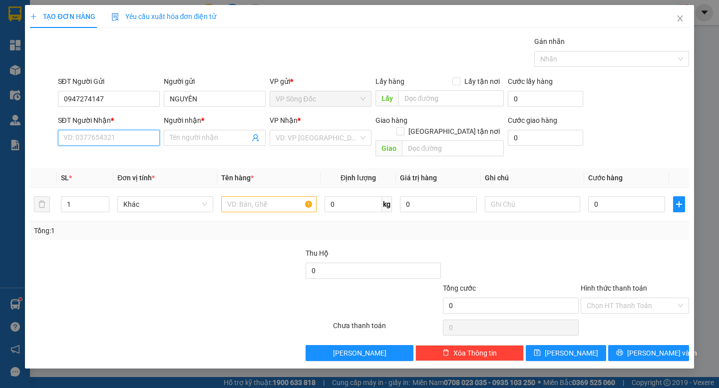
click at [125, 141] on input "SĐT Người Nhận *" at bounding box center [109, 138] width 102 height 16
click at [128, 177] on div "0834177868 - [PERSON_NAME]" at bounding box center [113, 173] width 98 height 11
type input "0834177868"
type input "[PERSON_NAME]"
click at [85, 197] on input "1" at bounding box center [84, 204] width 47 height 15
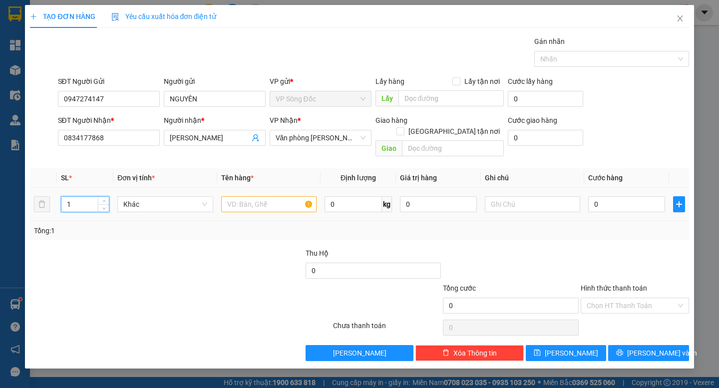
click at [85, 197] on input "1" at bounding box center [84, 204] width 47 height 15
type input "2"
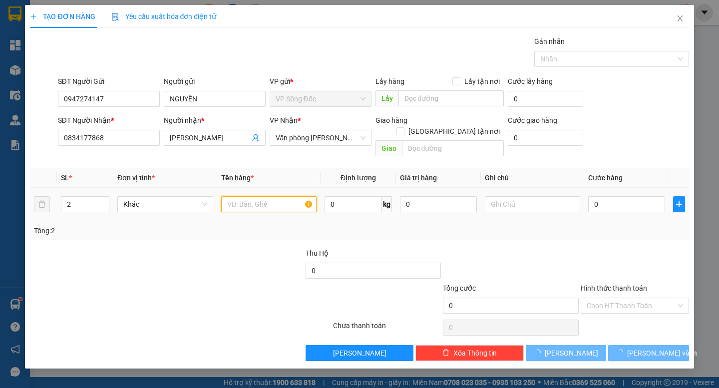
click at [288, 196] on input "text" at bounding box center [268, 204] width 95 height 16
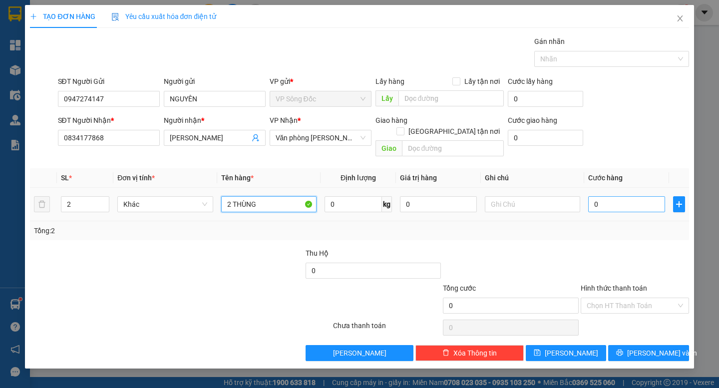
type input "2 THÙNG"
click at [621, 196] on input "0" at bounding box center [626, 204] width 77 height 16
type input "8"
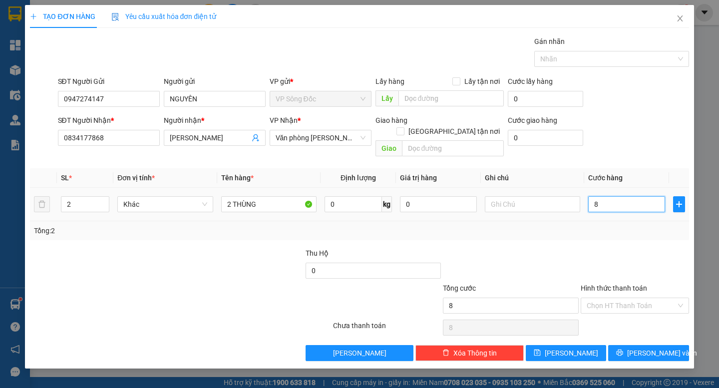
type input "80"
type input "800"
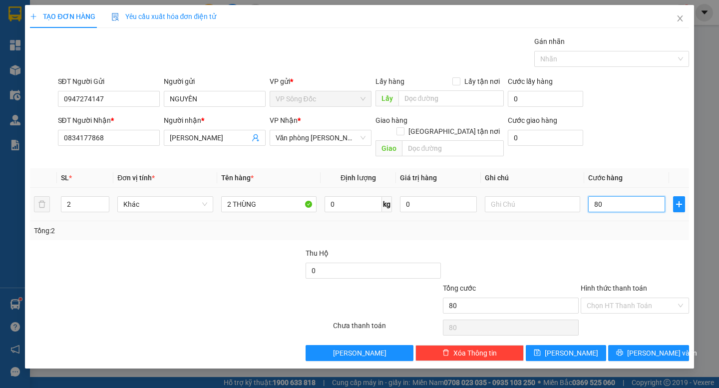
type input "800"
type input "8.000"
type input "80.000"
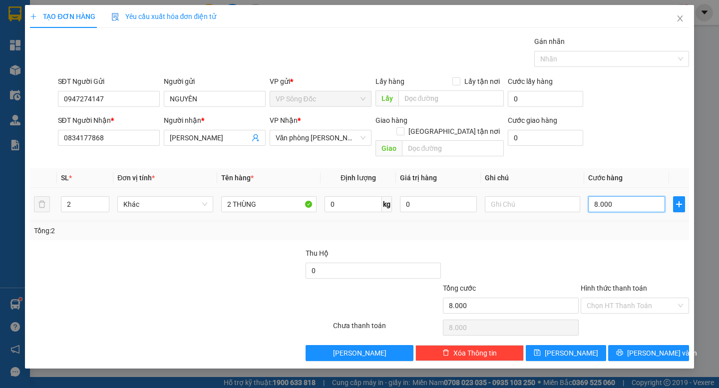
type input "80.000"
click at [645, 347] on span "[PERSON_NAME] và In" at bounding box center [662, 352] width 70 height 11
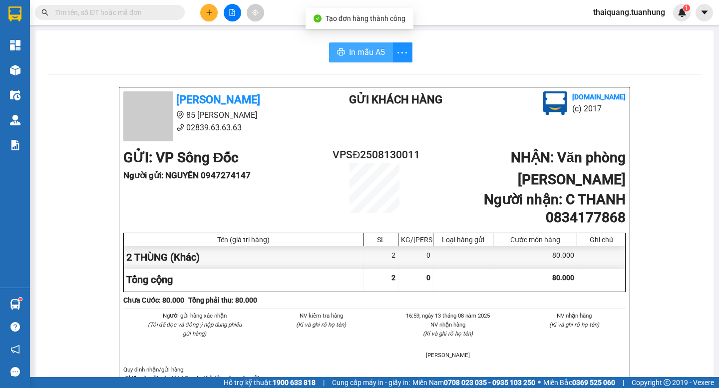
click at [356, 52] on span "In mẫu A5" at bounding box center [367, 52] width 36 height 12
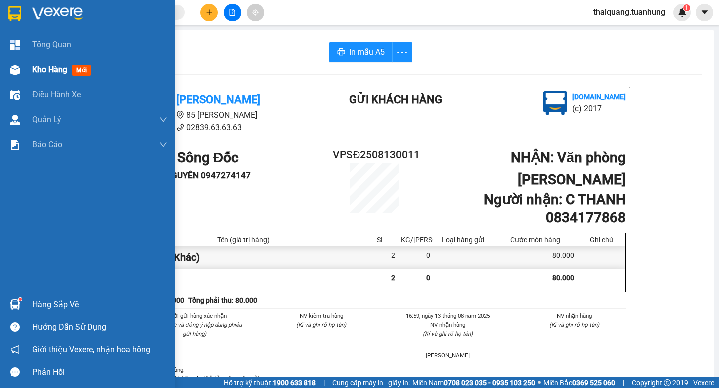
click at [62, 70] on span "Kho hàng" at bounding box center [49, 69] width 35 height 9
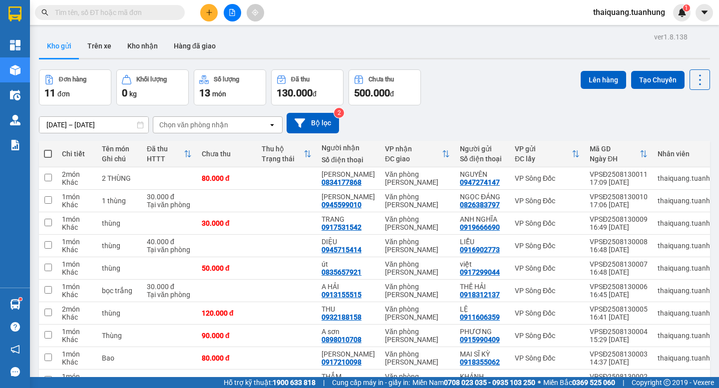
click at [465, 51] on div "Kho gửi Trên xe Kho nhận Hàng đã giao" at bounding box center [374, 47] width 671 height 26
click at [144, 39] on button "Kho nhận" at bounding box center [142, 46] width 46 height 24
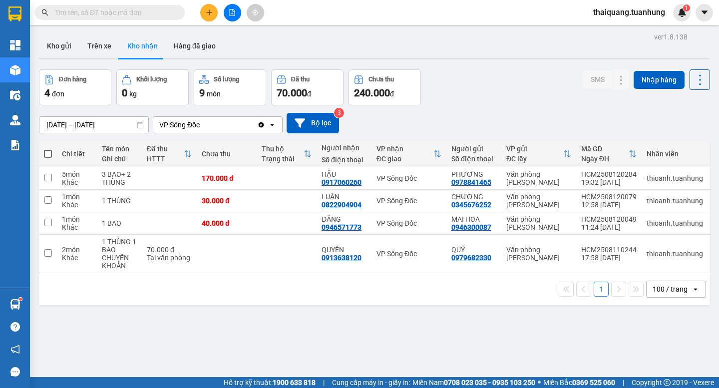
click at [490, 102] on div "Đơn hàng 4 đơn Khối lượng 0 kg Số lượng 9 món Đã thu 70.000 đ Chưa thu 240.000 …" at bounding box center [374, 87] width 671 height 36
click at [488, 77] on div "Đơn hàng 4 đơn Khối lượng 0 kg Số lượng 9 món Đã thu 70.000 đ Chưa thu 240.000 …" at bounding box center [374, 87] width 671 height 36
click at [205, 12] on button at bounding box center [208, 12] width 17 height 17
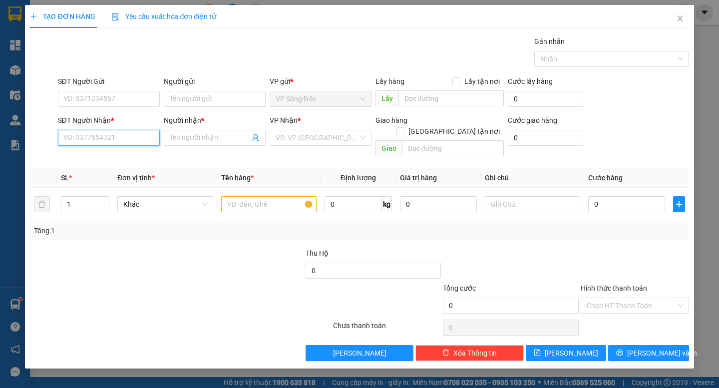
click at [120, 139] on input "SĐT Người Nhận *" at bounding box center [109, 138] width 102 height 16
type input "0939821433"
click at [129, 154] on div "0939821433 - [PERSON_NAME]" at bounding box center [113, 157] width 98 height 11
type input "TRINH"
type input "0939821433"
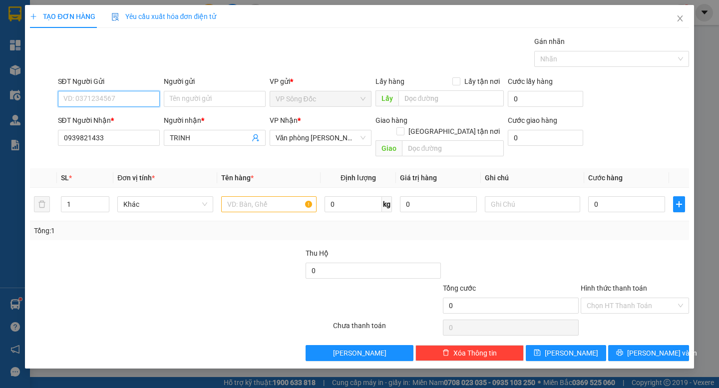
click at [126, 106] on input "SĐT Người Gửi" at bounding box center [109, 99] width 102 height 16
drag, startPoint x: 123, startPoint y: 114, endPoint x: 159, endPoint y: 126, distance: 38.1
click at [124, 115] on div "0947569763 - A HÂN" at bounding box center [113, 118] width 98 height 11
type input "0947569763"
type input "A HÂN"
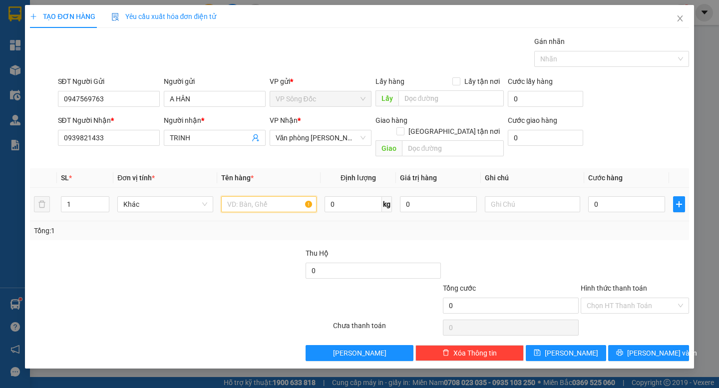
drag, startPoint x: 247, startPoint y: 191, endPoint x: 240, endPoint y: 183, distance: 10.9
click at [242, 196] on input "text" at bounding box center [268, 204] width 95 height 16
type input "1 THÙNG"
click at [619, 196] on input "0" at bounding box center [626, 204] width 77 height 16
type input "5"
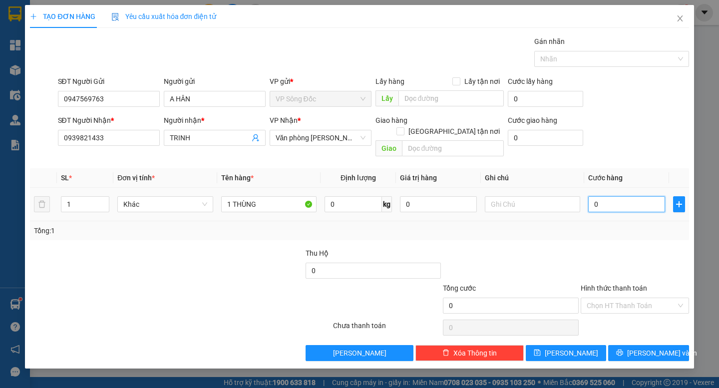
type input "5"
type input "50"
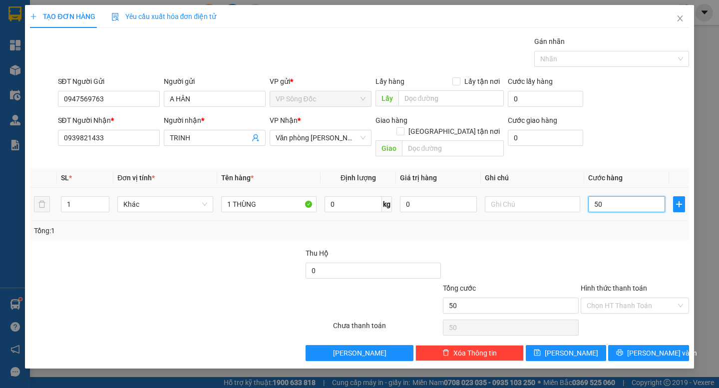
type input "500"
type input "5.000"
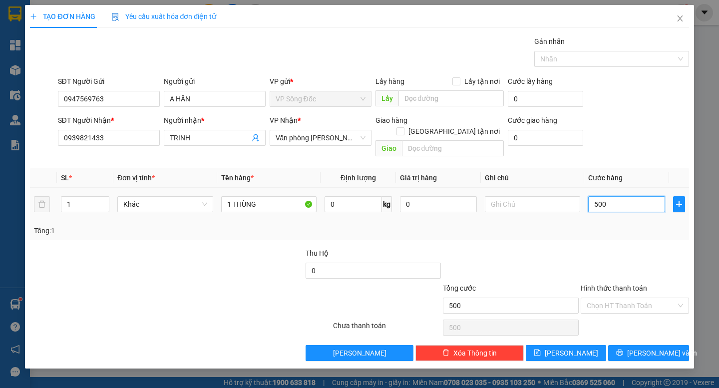
type input "5.000"
type input "50.000"
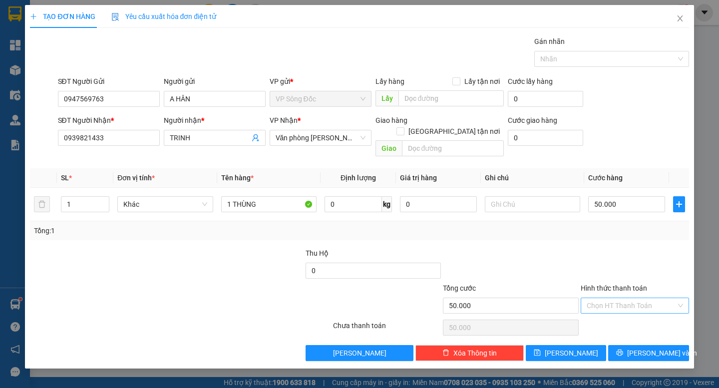
click at [612, 298] on input "Hình thức thanh toán" at bounding box center [631, 305] width 89 height 15
click at [614, 313] on div "Tại văn phòng" at bounding box center [635, 314] width 96 height 11
type input "0"
click at [623, 349] on icon "printer" at bounding box center [619, 352] width 7 height 7
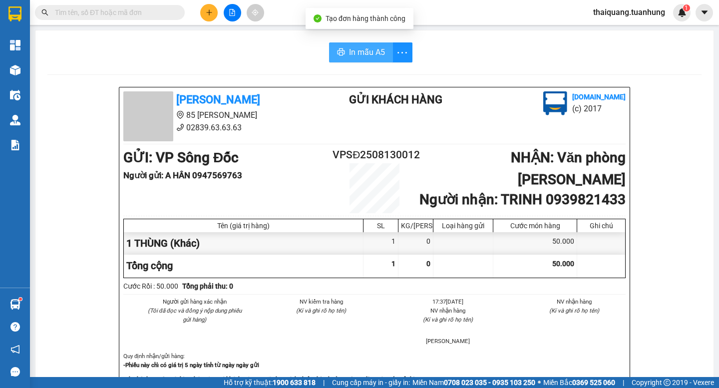
click at [337, 55] on icon "printer" at bounding box center [341, 52] width 8 height 8
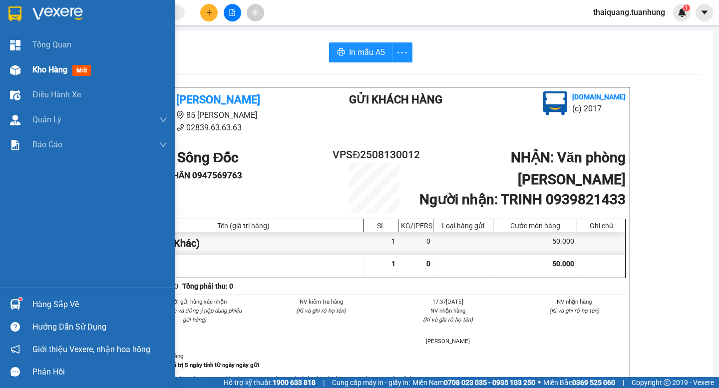
click at [29, 71] on div "Kho hàng mới" at bounding box center [87, 69] width 175 height 25
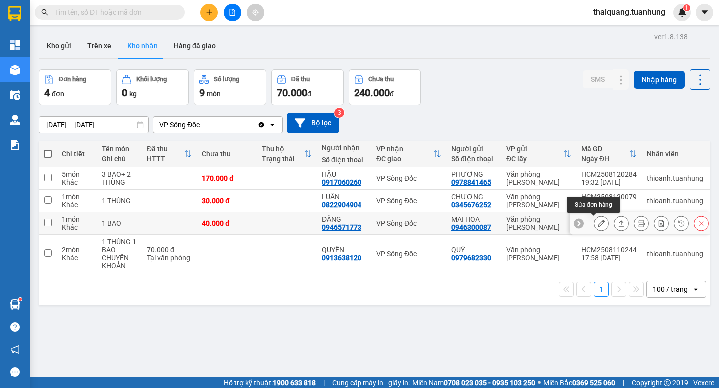
click at [595, 227] on button at bounding box center [601, 223] width 14 height 17
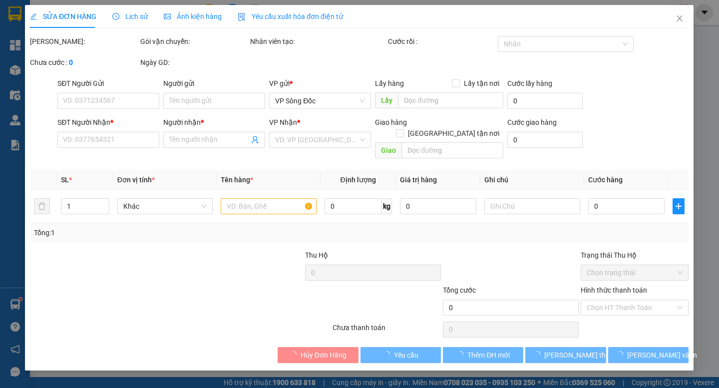
type input "0946300087"
type input "MAI HOA"
type input "0946571773"
type input "ĐĂNG"
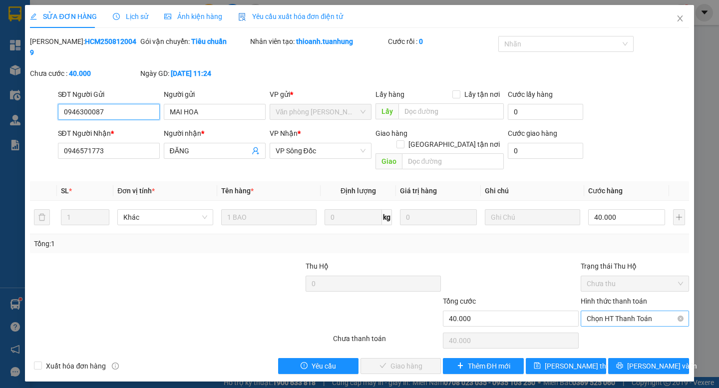
click at [622, 311] on span "Chọn HT Thanh Toán" at bounding box center [635, 318] width 96 height 15
click at [618, 320] on div "Tại văn phòng" at bounding box center [635, 316] width 96 height 11
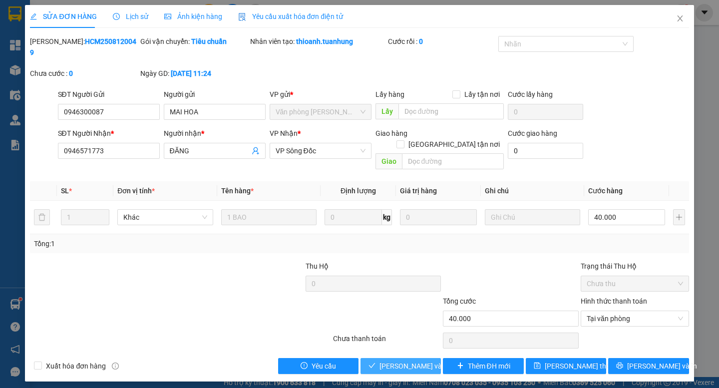
click at [397, 360] on span "[PERSON_NAME] và Giao hàng" at bounding box center [427, 365] width 96 height 11
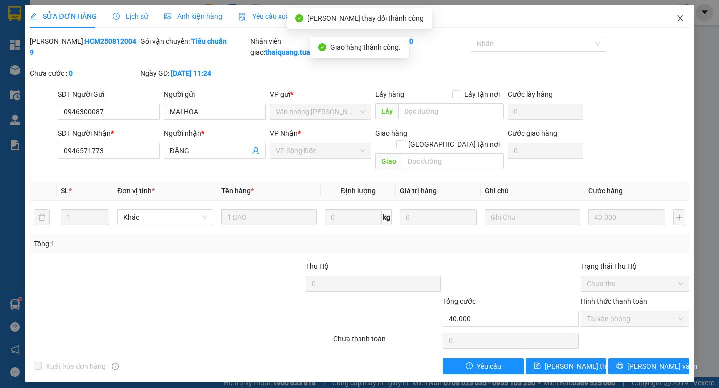
click at [679, 22] on icon "close" at bounding box center [680, 18] width 8 height 8
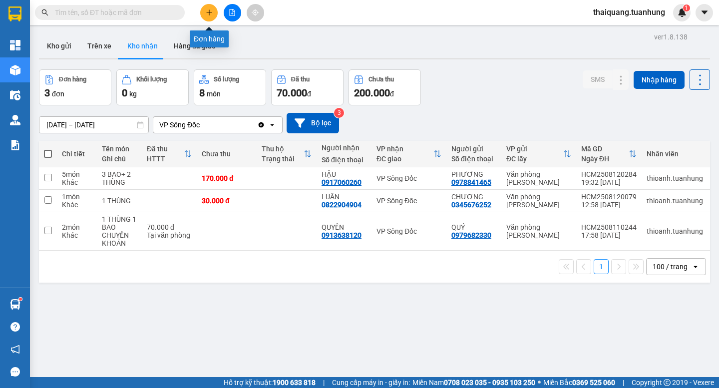
click at [207, 15] on icon "plus" at bounding box center [209, 12] width 7 height 7
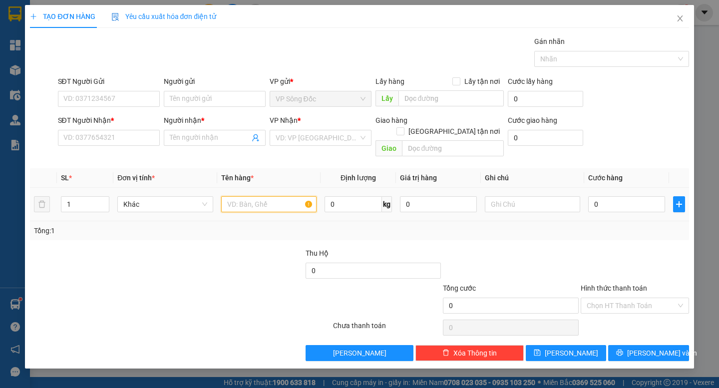
click at [236, 196] on input "text" at bounding box center [268, 204] width 95 height 16
click at [310, 134] on input "search" at bounding box center [317, 137] width 83 height 15
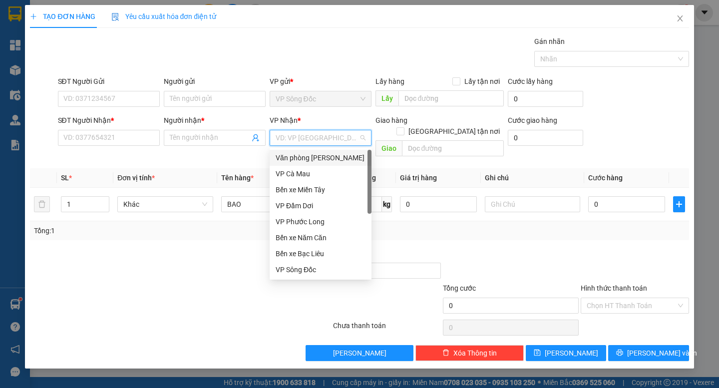
click at [328, 157] on div "Văn phòng [PERSON_NAME]" at bounding box center [321, 157] width 90 height 11
click at [108, 102] on input "SĐT Người Gửi" at bounding box center [109, 99] width 102 height 16
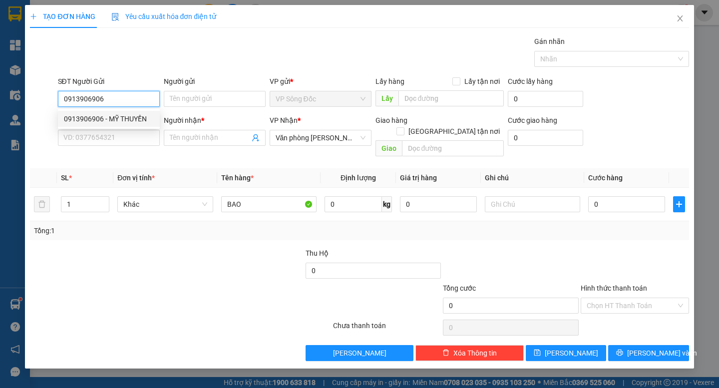
click at [140, 119] on div "0913906906 - MỸ THUYỀN" at bounding box center [109, 118] width 90 height 11
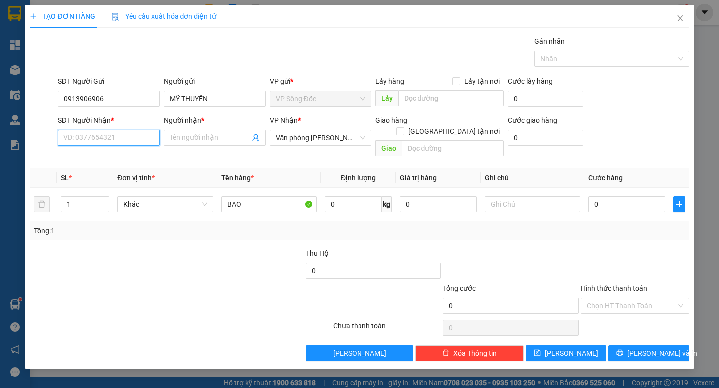
drag, startPoint x: 139, startPoint y: 145, endPoint x: 137, endPoint y: 134, distance: 11.2
click at [138, 140] on input "SĐT Người Nhận *" at bounding box center [109, 138] width 102 height 16
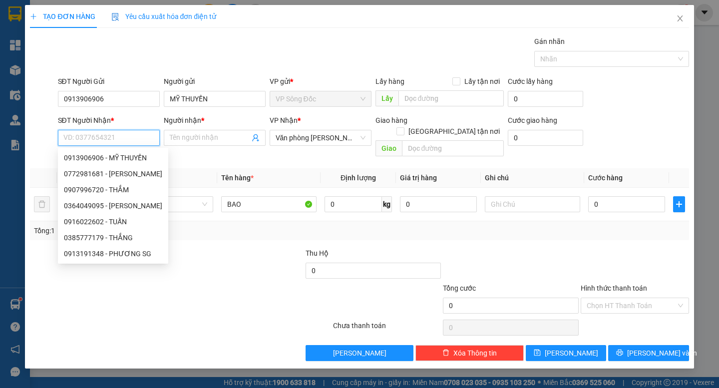
click at [98, 139] on input "SĐT Người Nhận *" at bounding box center [109, 138] width 102 height 16
click at [123, 187] on div "0907996720 - THẮM" at bounding box center [113, 189] width 98 height 11
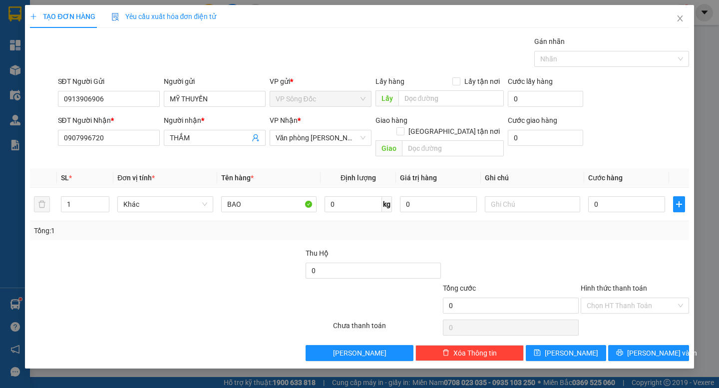
click at [149, 259] on div at bounding box center [98, 265] width 138 height 35
click at [612, 199] on input "0" at bounding box center [626, 204] width 77 height 16
click at [607, 248] on div at bounding box center [635, 265] width 110 height 35
click at [646, 347] on span "[PERSON_NAME] và In" at bounding box center [662, 352] width 70 height 11
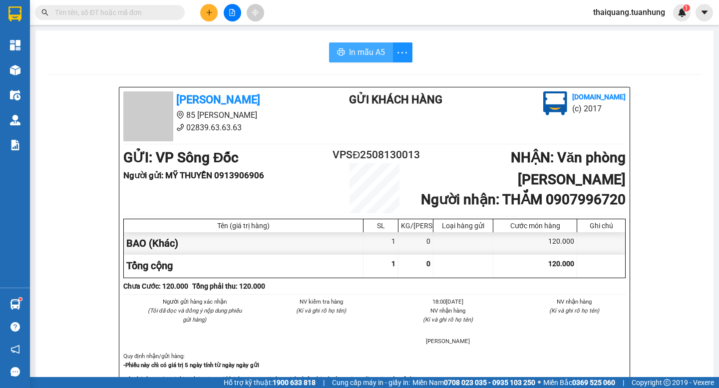
click at [368, 54] on span "In mẫu A5" at bounding box center [367, 52] width 36 height 12
click at [206, 12] on icon "plus" at bounding box center [209, 12] width 7 height 7
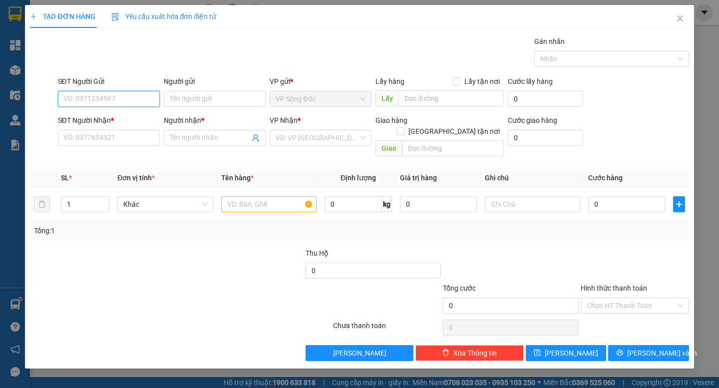
click at [115, 100] on input "SĐT Người Gửi" at bounding box center [109, 99] width 102 height 16
click at [125, 118] on div "0966230007 - NK [GEOGRAPHIC_DATA] SĐ" at bounding box center [131, 118] width 134 height 11
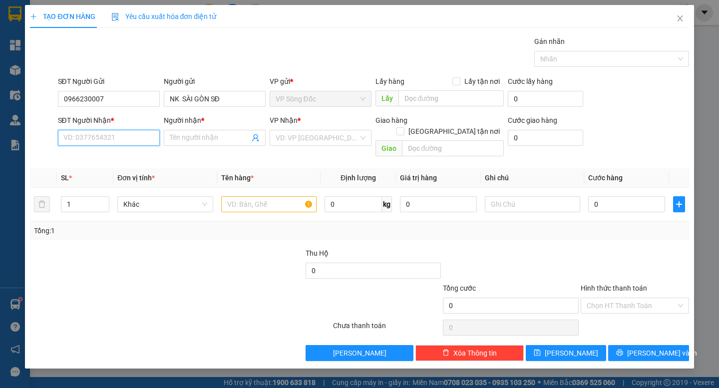
click at [129, 135] on input "SĐT Người Nhận *" at bounding box center [109, 138] width 102 height 16
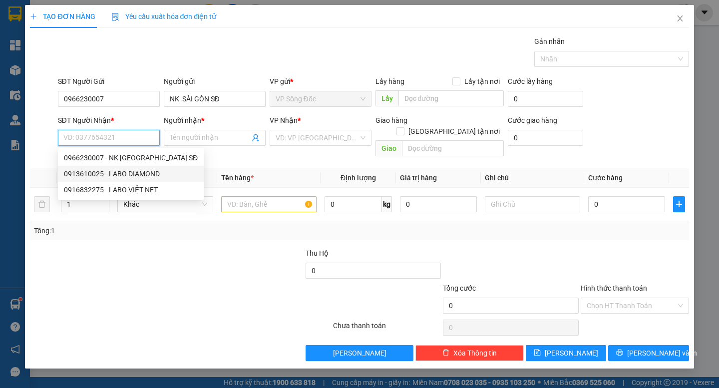
click at [113, 177] on div "0913610025 - LABO DIAMOND" at bounding box center [131, 173] width 134 height 11
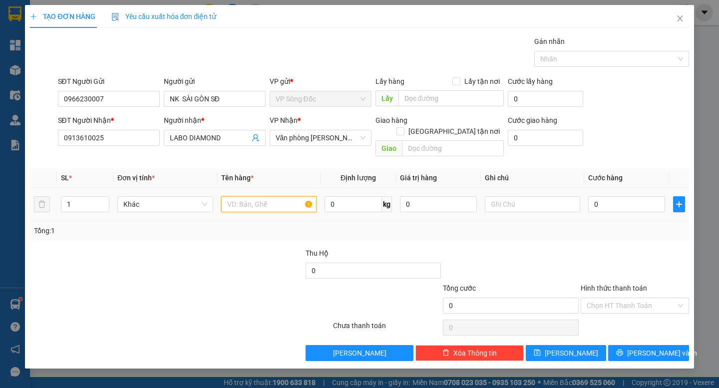
click at [261, 199] on input "text" at bounding box center [268, 204] width 95 height 16
click at [618, 196] on input "0" at bounding box center [626, 204] width 77 height 16
click at [626, 248] on div at bounding box center [635, 265] width 110 height 35
click at [644, 298] on input "Hình thức thanh toán" at bounding box center [631, 305] width 89 height 15
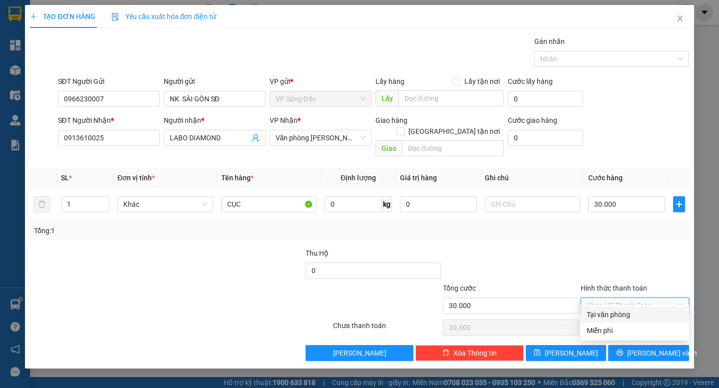
click at [642, 309] on div "Tại văn phòng" at bounding box center [635, 315] width 108 height 16
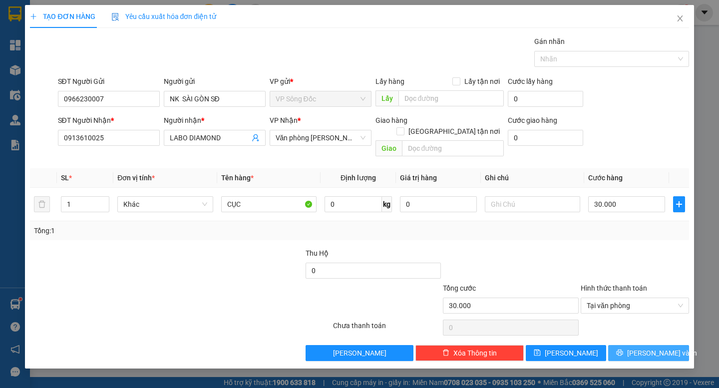
click at [645, 347] on span "[PERSON_NAME] và In" at bounding box center [662, 352] width 70 height 11
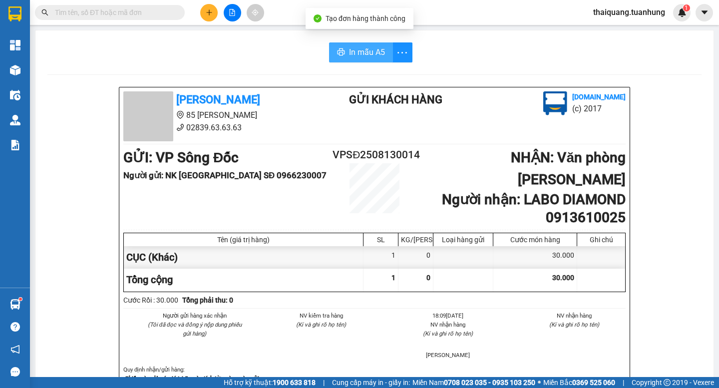
click at [380, 53] on span "In mẫu A5" at bounding box center [367, 52] width 36 height 12
click at [210, 9] on button at bounding box center [208, 12] width 17 height 17
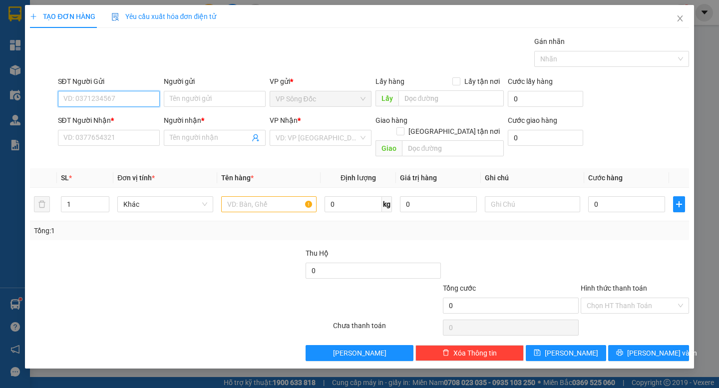
click at [110, 94] on input "SĐT Người Gửi" at bounding box center [109, 99] width 102 height 16
click at [206, 103] on input "Người gửi" at bounding box center [215, 99] width 102 height 16
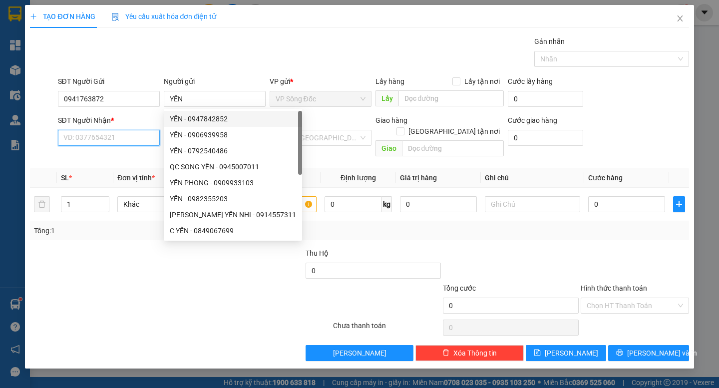
click at [122, 141] on input "SĐT Người Nhận *" at bounding box center [109, 138] width 102 height 16
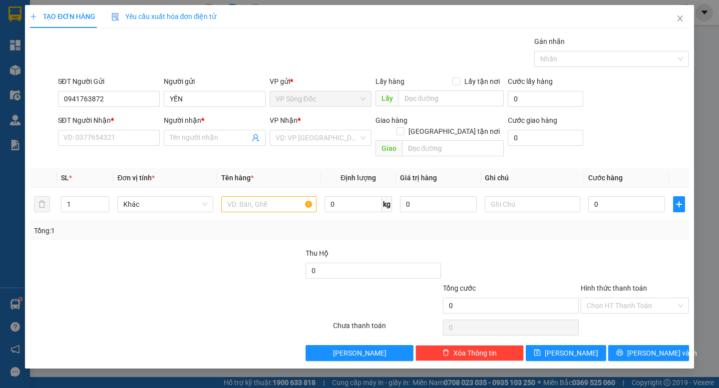
click at [363, 123] on form "SĐT Người Gửi 0941763872 Người gửi YẾN VP gửi * VP Sông Đốc Lấy hàng Lấy tận nơ…" at bounding box center [359, 118] width 659 height 85
click at [342, 135] on input "search" at bounding box center [317, 137] width 83 height 15
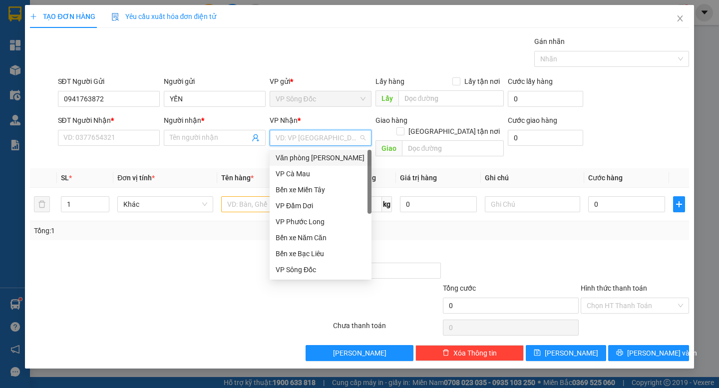
drag, startPoint x: 342, startPoint y: 165, endPoint x: 344, endPoint y: 160, distance: 5.6
click at [342, 164] on div "Văn phòng [PERSON_NAME]" at bounding box center [321, 158] width 102 height 16
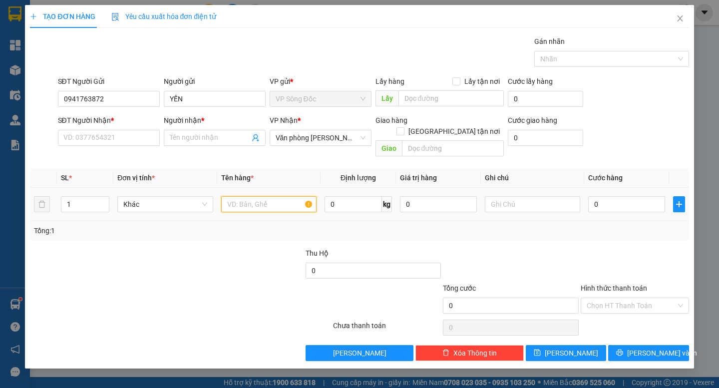
click at [259, 196] on input "text" at bounding box center [268, 204] width 95 height 16
click at [165, 293] on div at bounding box center [125, 300] width 193 height 35
click at [107, 142] on input "SĐT Người Nhận *" at bounding box center [109, 138] width 102 height 16
click at [81, 139] on input "SĐT Người Nhận *" at bounding box center [109, 138] width 102 height 16
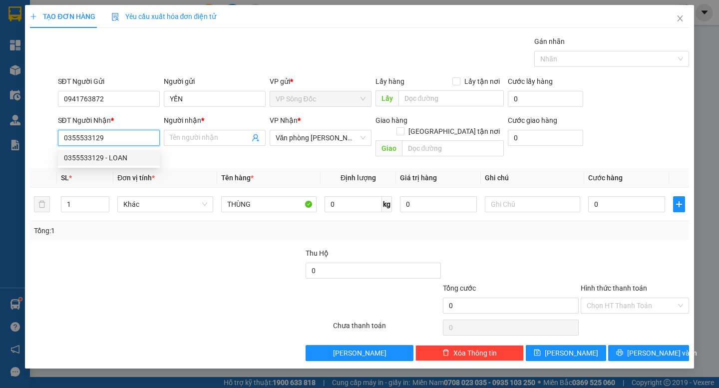
click at [113, 157] on div "0355533129 - LOAN" at bounding box center [109, 157] width 90 height 11
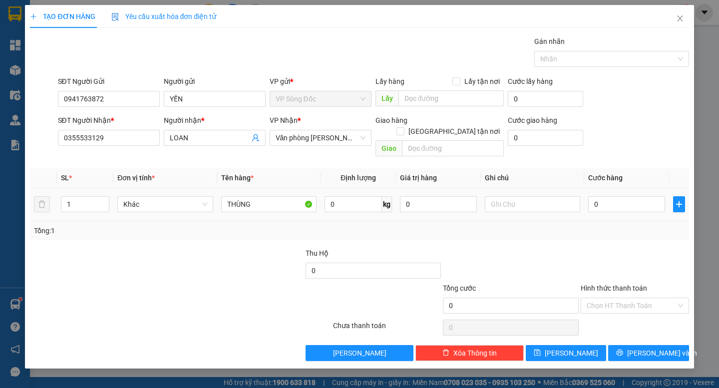
click at [614, 201] on div "0" at bounding box center [626, 204] width 77 height 20
click at [614, 196] on input "0" at bounding box center [626, 204] width 77 height 16
click at [632, 248] on div at bounding box center [635, 265] width 110 height 35
click at [632, 298] on input "Hình thức thanh toán" at bounding box center [631, 305] width 89 height 15
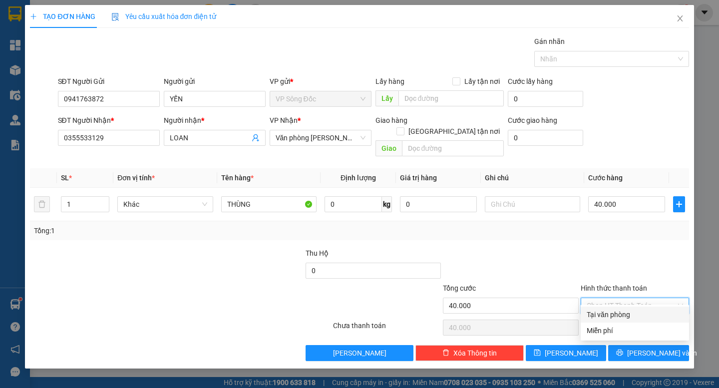
click at [636, 313] on div "Tại văn phòng" at bounding box center [635, 314] width 96 height 11
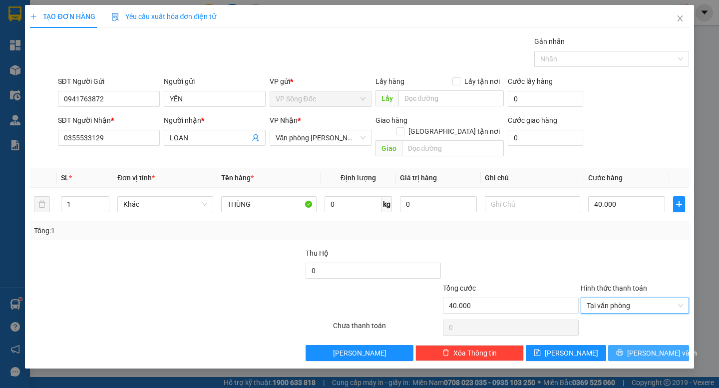
click at [644, 347] on span "[PERSON_NAME] và In" at bounding box center [662, 352] width 70 height 11
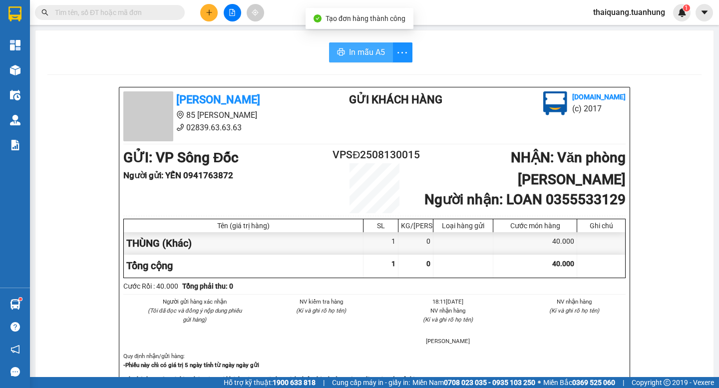
click at [366, 54] on span "In mẫu A5" at bounding box center [367, 52] width 36 height 12
click at [209, 11] on icon "plus" at bounding box center [209, 11] width 0 height 5
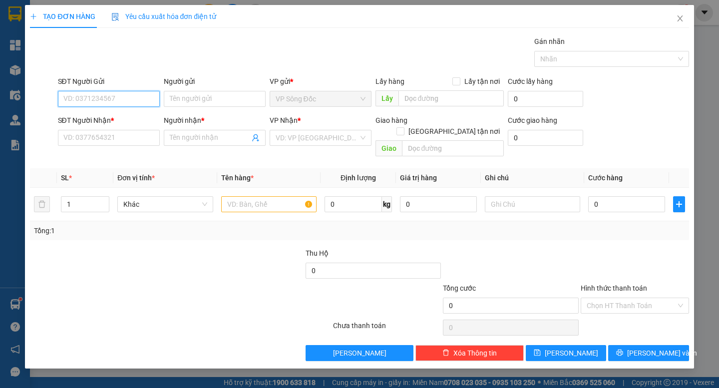
click at [114, 102] on input "SĐT Người Gửi" at bounding box center [109, 99] width 102 height 16
click at [124, 117] on div "0865384068 - NK HOÀN MỸ SĐ" at bounding box center [112, 118] width 97 height 11
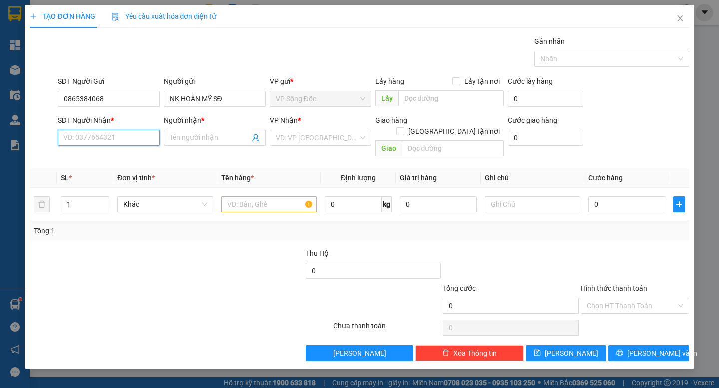
click at [132, 140] on input "SĐT Người Nhận *" at bounding box center [109, 138] width 102 height 16
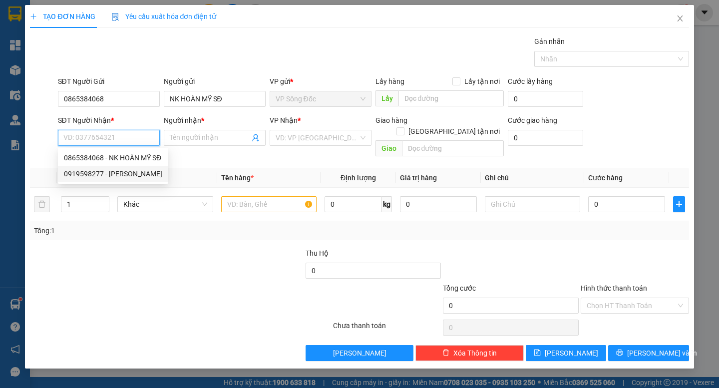
click at [136, 171] on div "0919598277 - [PERSON_NAME]" at bounding box center [113, 173] width 98 height 11
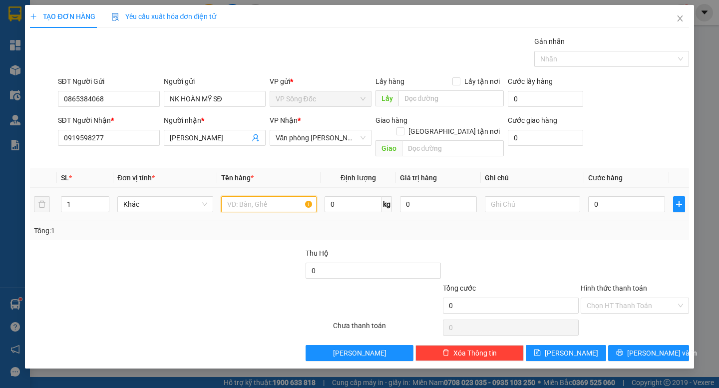
click at [253, 197] on input "text" at bounding box center [268, 204] width 95 height 16
click at [607, 196] on input "0" at bounding box center [626, 204] width 77 height 16
click at [601, 248] on div at bounding box center [635, 265] width 110 height 35
click at [640, 298] on input "Hình thức thanh toán" at bounding box center [631, 305] width 89 height 15
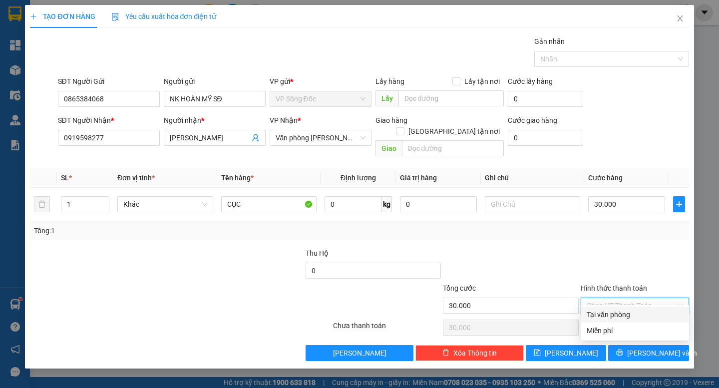
click at [653, 248] on div at bounding box center [635, 265] width 110 height 35
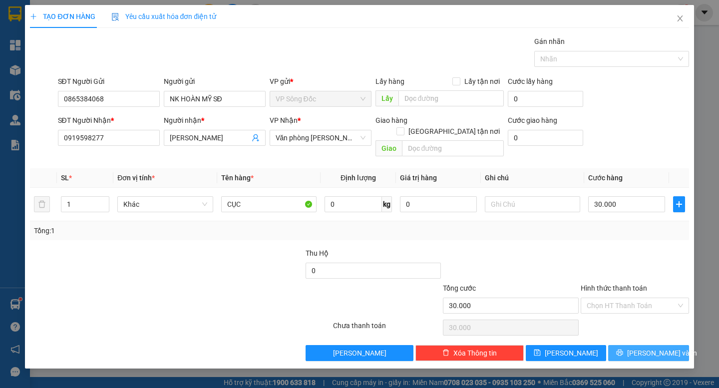
click at [657, 347] on span "[PERSON_NAME] và In" at bounding box center [662, 352] width 70 height 11
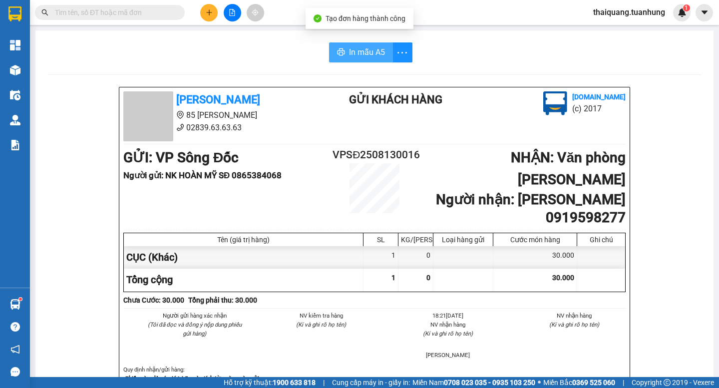
click at [362, 58] on span "In mẫu A5" at bounding box center [367, 52] width 36 height 12
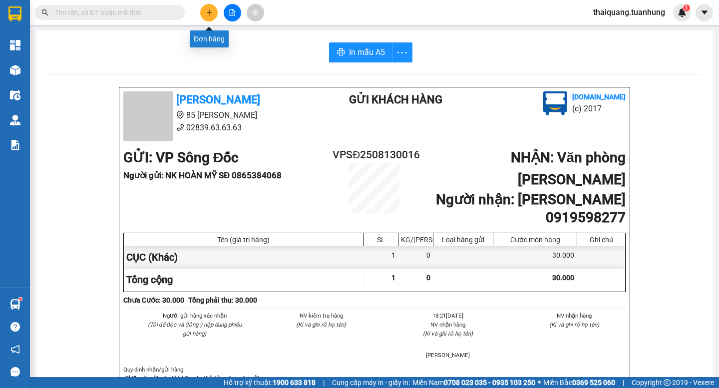
click at [213, 13] on button at bounding box center [208, 12] width 17 height 17
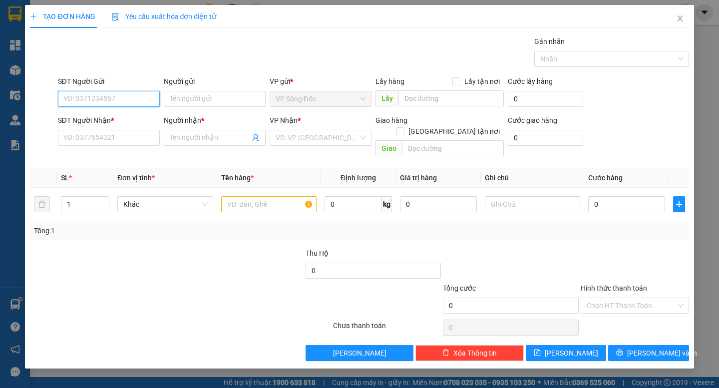
click at [124, 99] on input "SĐT Người Gửi" at bounding box center [109, 99] width 102 height 16
click at [123, 119] on div "0945858560 - CẦM" at bounding box center [109, 118] width 90 height 11
drag, startPoint x: 166, startPoint y: 104, endPoint x: 161, endPoint y: 106, distance: 5.4
click at [162, 105] on div "Người gửi CẦM CẦM" at bounding box center [215, 93] width 106 height 35
click at [130, 149] on div "SĐT Người Nhận * VD: 0377654321" at bounding box center [109, 132] width 102 height 35
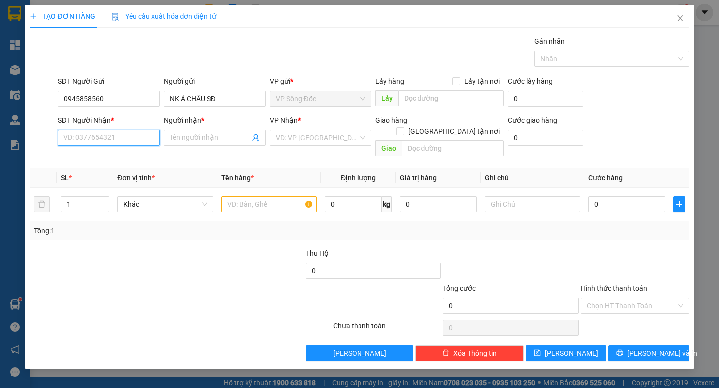
click at [130, 140] on input "SĐT Người Nhận *" at bounding box center [109, 138] width 102 height 16
click at [137, 155] on div "0933810368 - 5G DENTAL LAB" at bounding box center [111, 157] width 95 height 11
click at [232, 196] on input "text" at bounding box center [268, 204] width 95 height 16
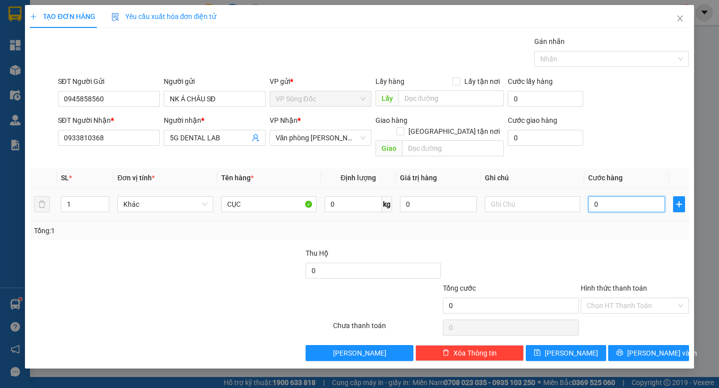
click at [630, 197] on input "0" at bounding box center [626, 204] width 77 height 16
click at [613, 298] on input "Hình thức thanh toán" at bounding box center [631, 305] width 89 height 15
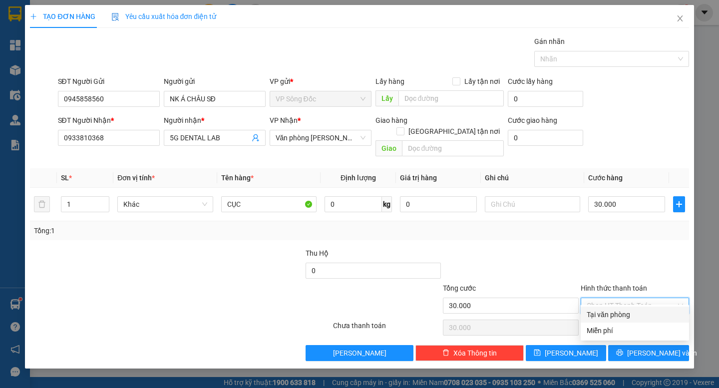
click at [633, 317] on div "Tại văn phòng" at bounding box center [635, 314] width 96 height 11
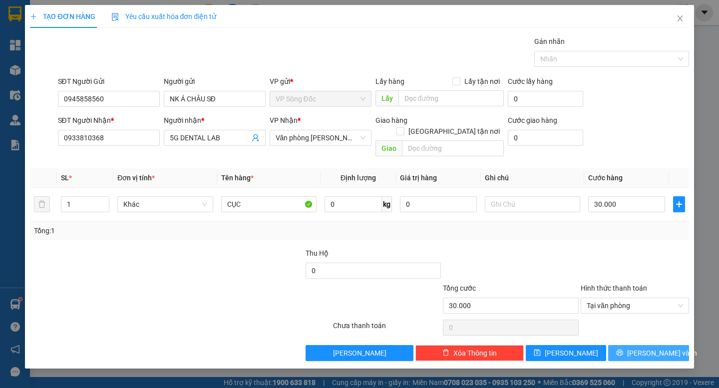
click at [652, 347] on span "[PERSON_NAME] và In" at bounding box center [662, 352] width 70 height 11
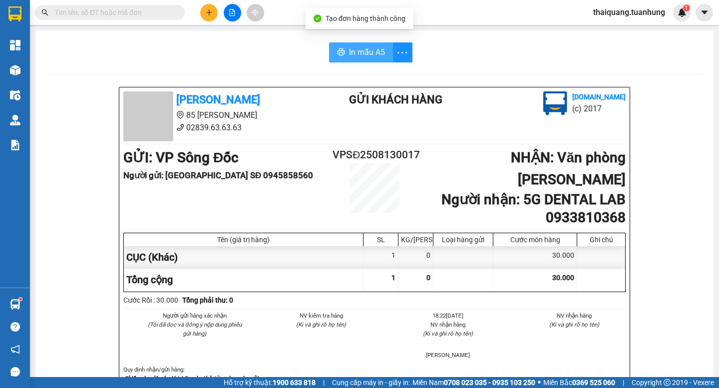
click at [369, 44] on button "In mẫu A5" at bounding box center [361, 52] width 64 height 20
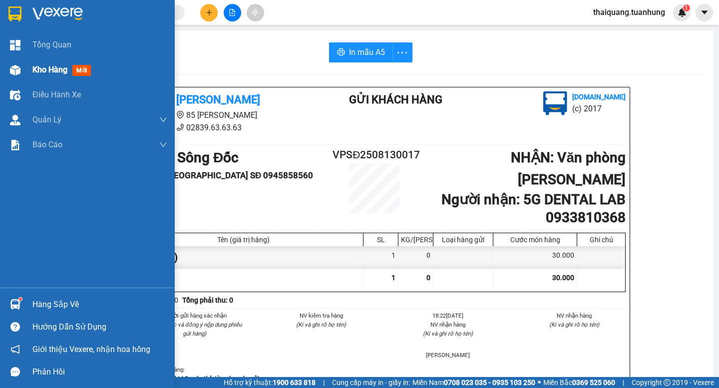
click at [29, 73] on div "Kho hàng mới" at bounding box center [87, 69] width 175 height 25
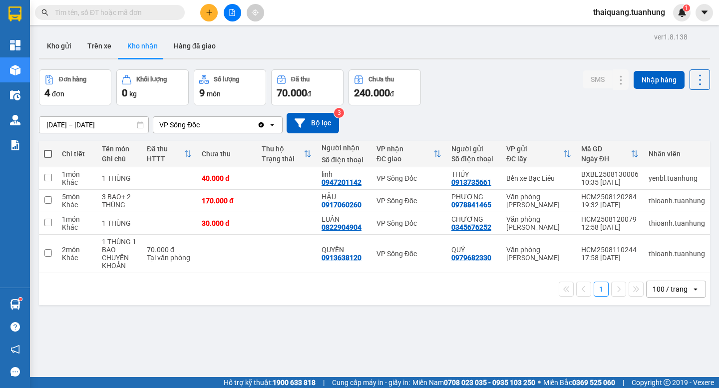
click at [149, 46] on button "Kho nhận" at bounding box center [142, 46] width 46 height 24
click at [598, 177] on icon at bounding box center [601, 178] width 7 height 7
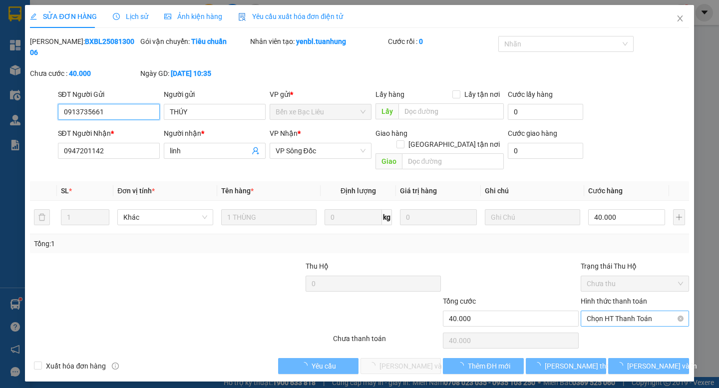
click at [618, 311] on span "Chọn HT Thanh Toán" at bounding box center [635, 318] width 96 height 15
click at [619, 312] on div "Tại văn phòng" at bounding box center [635, 316] width 96 height 11
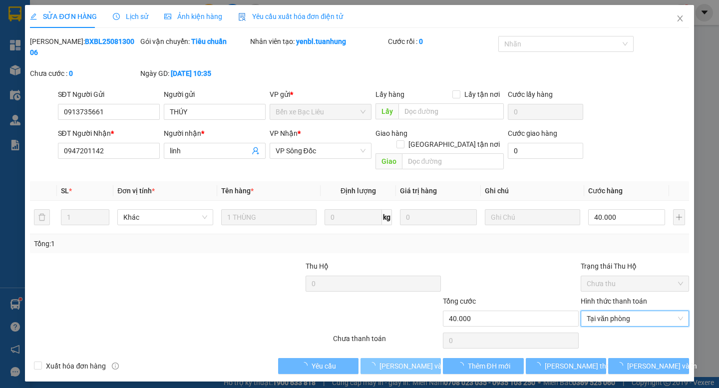
click at [414, 360] on span "[PERSON_NAME] và Giao hàng" at bounding box center [427, 365] width 96 height 11
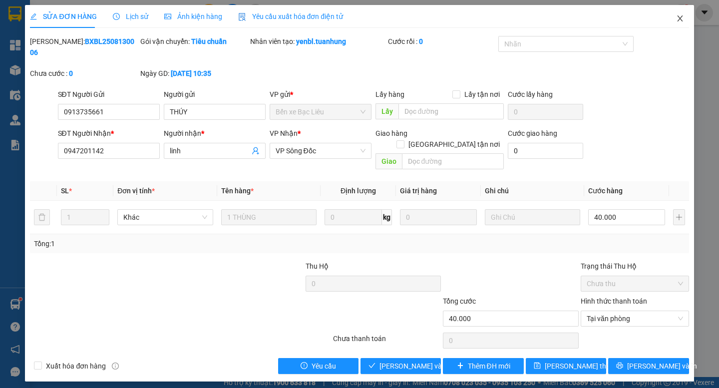
click at [680, 16] on icon "close" at bounding box center [680, 18] width 8 height 8
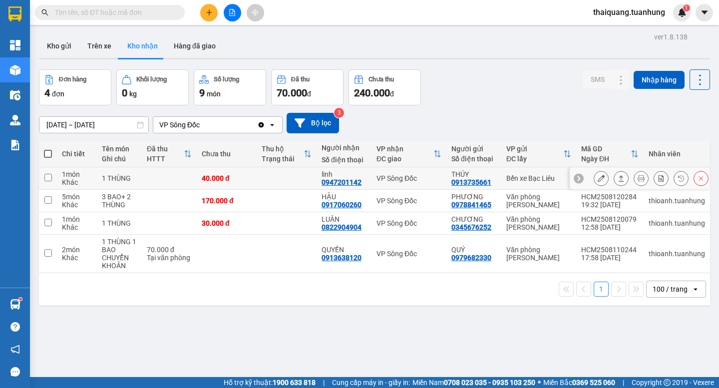
click at [598, 180] on icon at bounding box center [601, 178] width 7 height 7
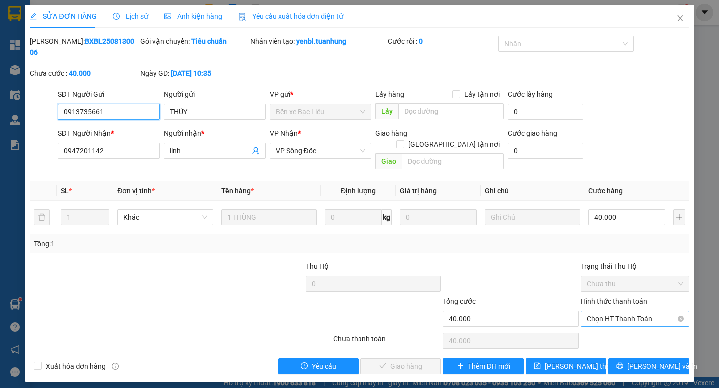
click at [629, 311] on span "Chọn HT Thanh Toán" at bounding box center [635, 318] width 96 height 15
click at [622, 313] on div "Tại văn phòng" at bounding box center [635, 316] width 96 height 11
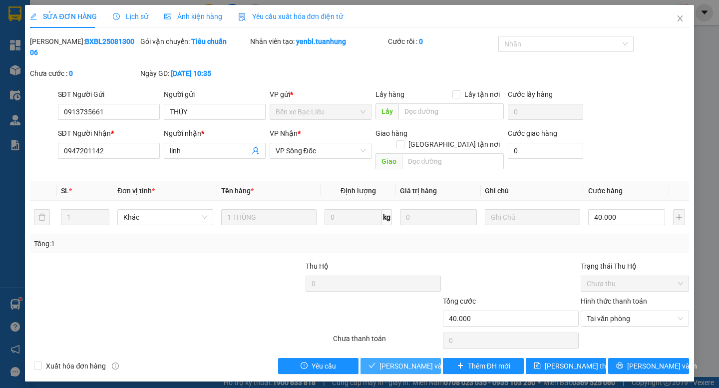
drag, startPoint x: 420, startPoint y: 342, endPoint x: 418, endPoint y: 334, distance: 8.7
click at [420, 360] on span "[PERSON_NAME] và Giao hàng" at bounding box center [427, 365] width 96 height 11
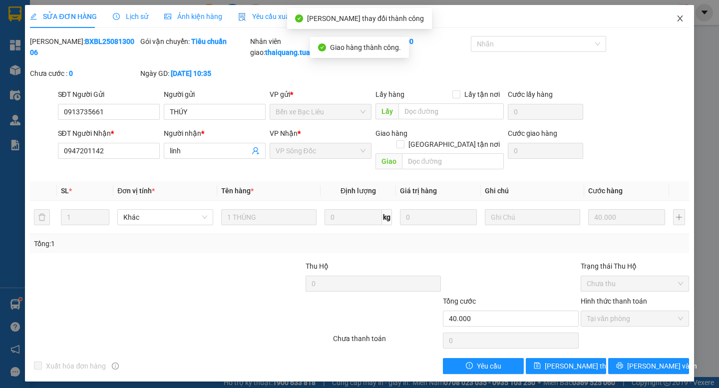
click at [680, 18] on icon "close" at bounding box center [679, 18] width 5 height 6
